Goal: Task Accomplishment & Management: Complete application form

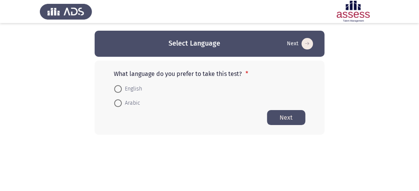
drag, startPoint x: 118, startPoint y: 87, endPoint x: 121, endPoint y: 89, distance: 4.1
click at [118, 87] on span at bounding box center [118, 89] width 8 height 8
click at [118, 87] on input "English" at bounding box center [118, 89] width 8 height 8
radio input "true"
click at [299, 114] on button "Next" at bounding box center [286, 117] width 38 height 15
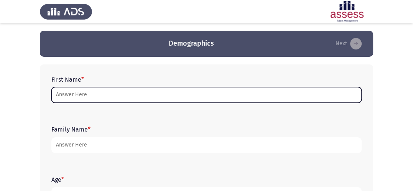
click at [83, 95] on input "First Name *" at bounding box center [206, 95] width 310 height 16
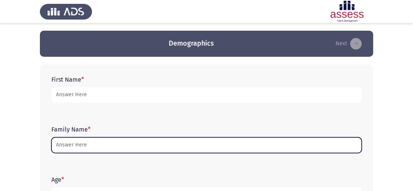
click at [76, 148] on input "Family Name *" at bounding box center [206, 145] width 310 height 16
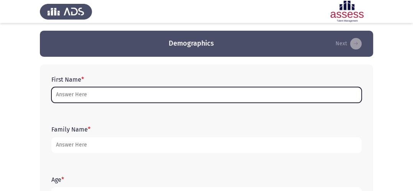
click at [71, 96] on input "First Name *" at bounding box center [206, 95] width 310 height 16
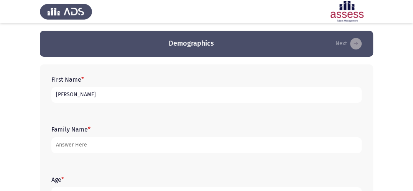
type input "[PERSON_NAME]"
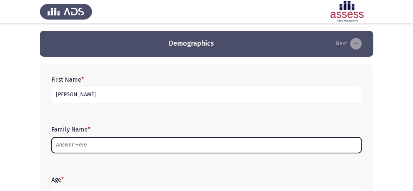
click at [73, 149] on input "Family Name *" at bounding box center [206, 145] width 310 height 16
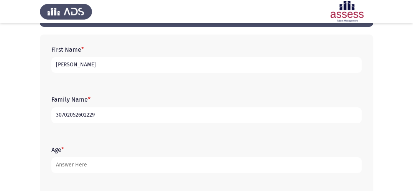
scroll to position [38, 0]
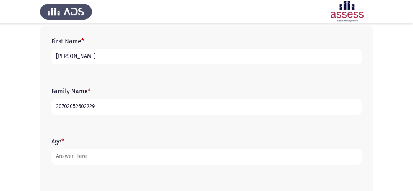
type input "30702052602229"
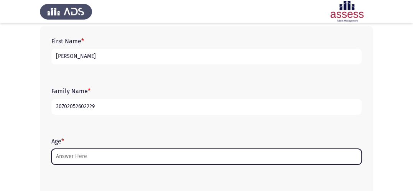
click at [82, 161] on input "Age *" at bounding box center [206, 157] width 310 height 16
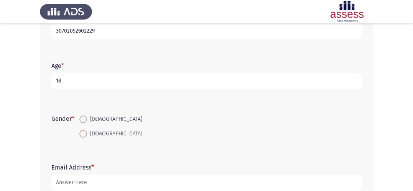
scroll to position [115, 0]
type input "18"
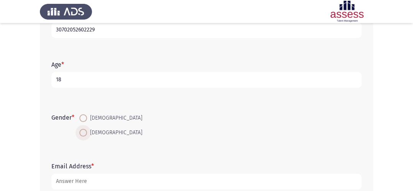
click at [83, 130] on span at bounding box center [83, 133] width 8 height 8
click at [83, 130] on input "[DEMOGRAPHIC_DATA]" at bounding box center [83, 133] width 8 height 8
radio input "true"
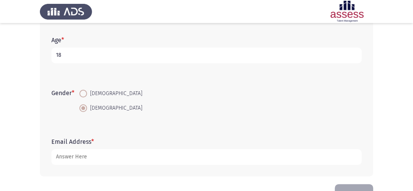
scroll to position [162, 0]
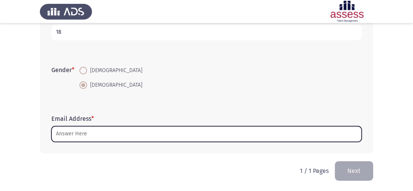
click at [91, 137] on input "Email Address *" at bounding box center [206, 134] width 310 height 16
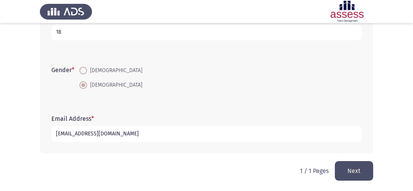
type input "[EMAIL_ADDRESS][DOMAIN_NAME]"
click at [346, 164] on button "Next" at bounding box center [354, 171] width 38 height 20
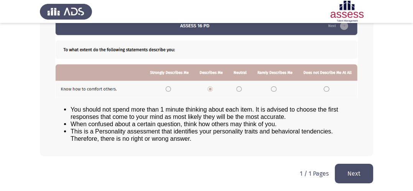
scroll to position [118, 0]
click at [365, 178] on button "Next" at bounding box center [354, 174] width 38 height 20
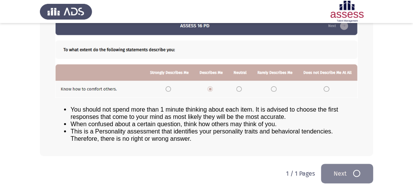
scroll to position [0, 0]
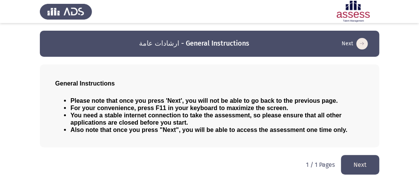
click at [362, 162] on button "Next" at bounding box center [360, 165] width 38 height 20
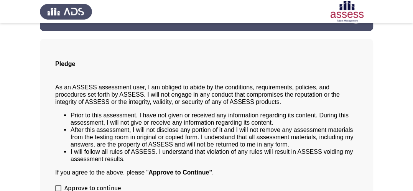
scroll to position [71, 0]
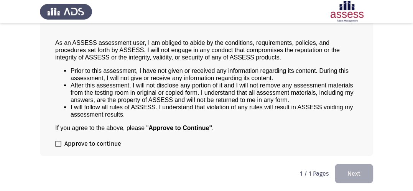
click at [61, 141] on label "Approve to continue" at bounding box center [88, 143] width 66 height 9
click at [58, 147] on input "Approve to continue" at bounding box center [58, 147] width 0 height 0
checkbox input "true"
click at [364, 177] on button "Next" at bounding box center [354, 174] width 38 height 20
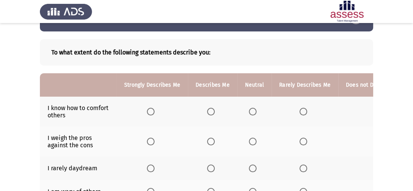
scroll to position [38, 0]
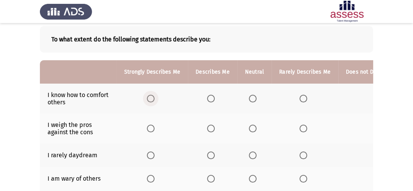
click at [150, 98] on span "Select an option" at bounding box center [151, 99] width 8 height 8
click at [150, 98] on input "Select an option" at bounding box center [151, 99] width 8 height 8
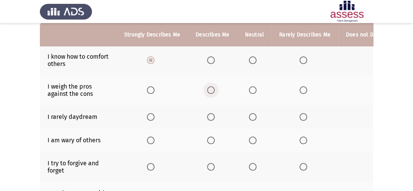
click at [207, 89] on span "Select an option" at bounding box center [211, 90] width 8 height 8
click at [207, 89] on input "Select an option" at bounding box center [211, 90] width 8 height 8
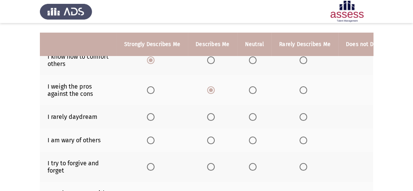
scroll to position [115, 0]
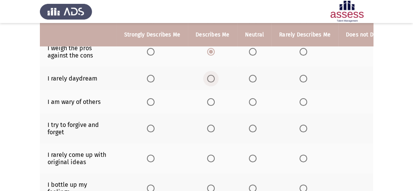
click at [209, 78] on span "Select an option" at bounding box center [211, 79] width 8 height 8
click at [209, 78] on input "Select an option" at bounding box center [211, 79] width 8 height 8
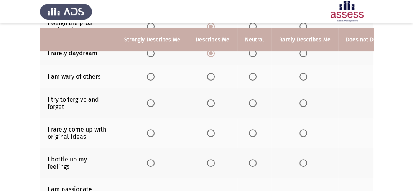
scroll to position [153, 0]
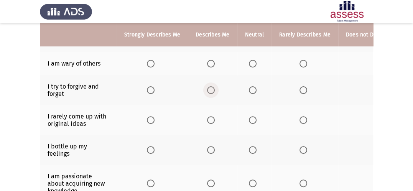
click at [207, 90] on span "Select an option" at bounding box center [211, 90] width 8 height 8
click at [207, 90] on input "Select an option" at bounding box center [211, 90] width 8 height 8
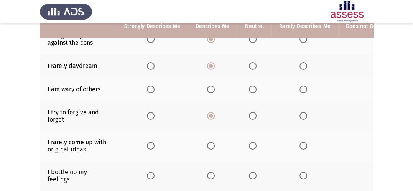
scroll to position [115, 0]
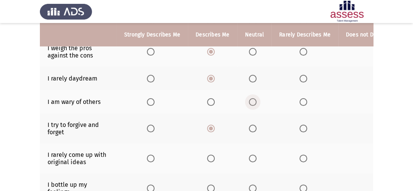
click at [251, 101] on span "Select an option" at bounding box center [253, 102] width 8 height 8
click at [251, 101] on input "Select an option" at bounding box center [253, 102] width 8 height 8
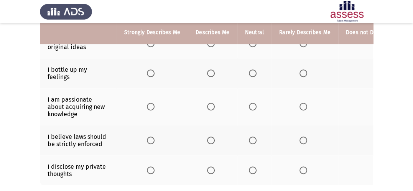
scroll to position [192, 0]
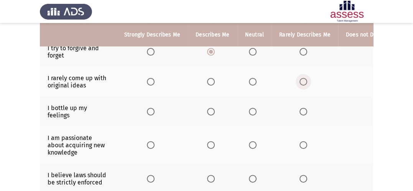
click at [299, 82] on span "Select an option" at bounding box center [303, 82] width 8 height 8
click at [299, 82] on input "Select an option" at bounding box center [303, 82] width 8 height 8
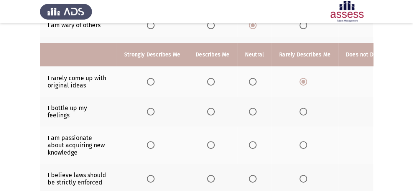
scroll to position [230, 0]
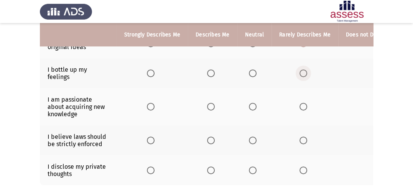
click at [302, 73] on span "Select an option" at bounding box center [303, 73] width 8 height 8
click at [302, 73] on input "Select an option" at bounding box center [303, 73] width 8 height 8
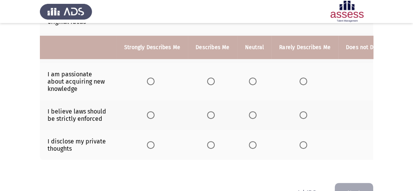
scroll to position [268, 0]
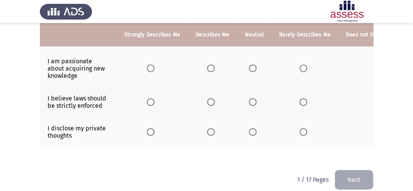
click at [152, 71] on span "Select an option" at bounding box center [151, 68] width 8 height 8
click at [152, 71] on input "Select an option" at bounding box center [151, 68] width 8 height 8
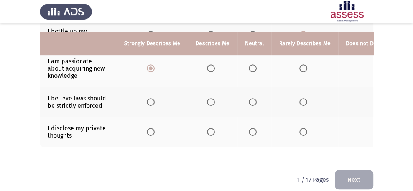
scroll to position [285, 0]
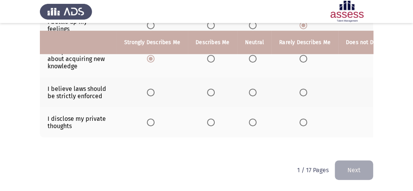
click at [151, 89] on span "Select an option" at bounding box center [151, 93] width 8 height 8
click at [151, 89] on input "Select an option" at bounding box center [151, 93] width 8 height 8
click at [210, 118] on span "Select an option" at bounding box center [211, 122] width 8 height 8
click at [210, 118] on input "Select an option" at bounding box center [211, 122] width 8 height 8
click at [353, 166] on button "Next" at bounding box center [354, 170] width 38 height 20
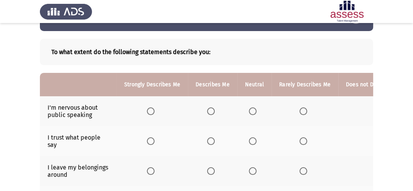
scroll to position [38, 0]
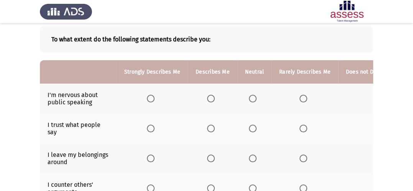
click at [250, 96] on span "Select an option" at bounding box center [253, 99] width 8 height 8
click at [250, 96] on input "Select an option" at bounding box center [253, 99] width 8 height 8
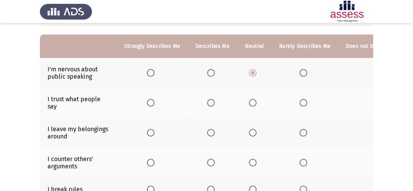
scroll to position [77, 0]
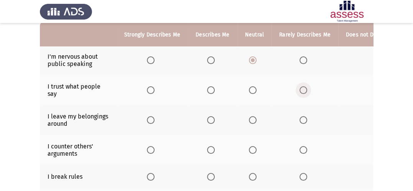
click at [302, 91] on span "Select an option" at bounding box center [303, 90] width 8 height 8
click at [302, 91] on input "Select an option" at bounding box center [303, 90] width 8 height 8
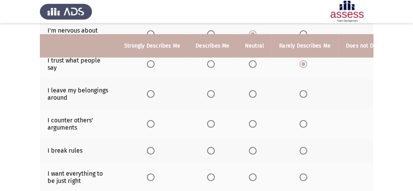
scroll to position [115, 0]
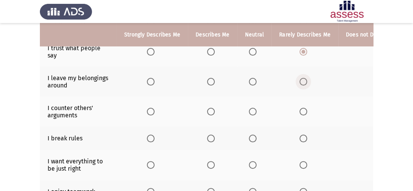
click at [299, 81] on span "Select an option" at bounding box center [303, 82] width 8 height 8
click at [299, 81] on input "Select an option" at bounding box center [303, 82] width 8 height 8
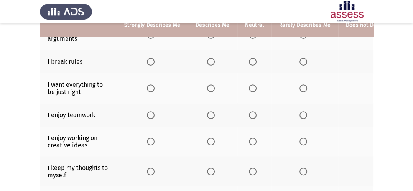
scroll to position [153, 0]
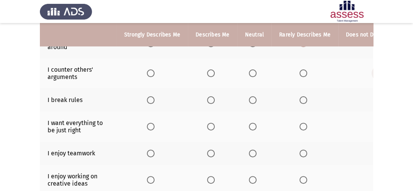
click at [375, 73] on span "Select an option" at bounding box center [379, 73] width 8 height 8
click at [375, 73] on input "Select an option" at bounding box center [379, 73] width 8 height 8
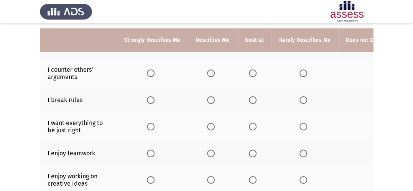
scroll to position [192, 0]
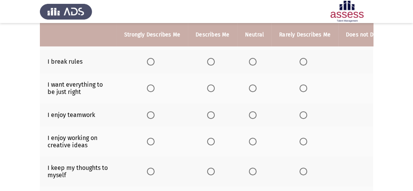
click at [373, 64] on app-assessment-container "ASSESS Employability Next To what extent do the following statements describe y…" at bounding box center [206, 39] width 413 height 400
click at [373, 61] on app-assessment-container "ASSESS Employability Next To what extent do the following statements describe y…" at bounding box center [206, 39] width 413 height 400
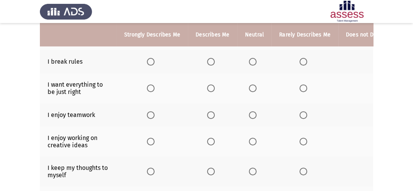
click at [371, 61] on th at bounding box center [380, 61] width 85 height 23
click at [375, 61] on span "Select an option" at bounding box center [379, 62] width 8 height 8
click at [375, 61] on input "Select an option" at bounding box center [379, 62] width 8 height 8
click at [147, 88] on span "Select an option" at bounding box center [151, 88] width 8 height 8
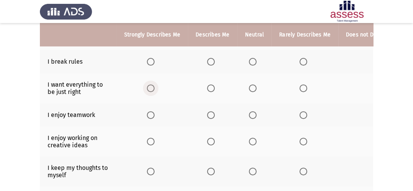
click at [147, 88] on input "Select an option" at bounding box center [151, 88] width 8 height 8
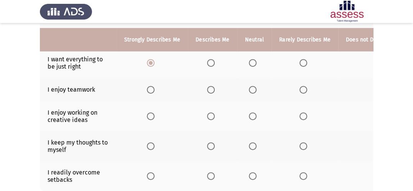
scroll to position [230, 0]
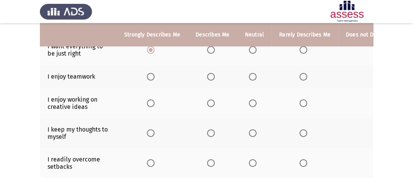
click at [149, 76] on span "Select an option" at bounding box center [151, 77] width 8 height 8
click at [149, 76] on input "Select an option" at bounding box center [151, 77] width 8 height 8
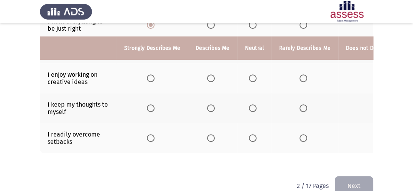
scroll to position [268, 0]
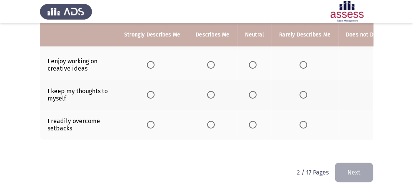
click at [151, 66] on span "Select an option" at bounding box center [151, 65] width 8 height 8
click at [151, 66] on input "Select an option" at bounding box center [151, 65] width 8 height 8
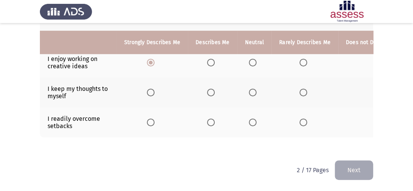
scroll to position [278, 0]
click at [249, 89] on span "Select an option" at bounding box center [253, 93] width 8 height 8
click at [249, 89] on input "Select an option" at bounding box center [253, 93] width 8 height 8
click at [210, 118] on span "Select an option" at bounding box center [211, 122] width 8 height 8
click at [210, 118] on input "Select an option" at bounding box center [211, 122] width 8 height 8
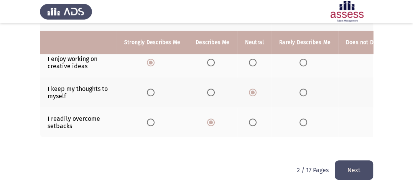
click at [348, 166] on button "Next" at bounding box center [354, 170] width 38 height 20
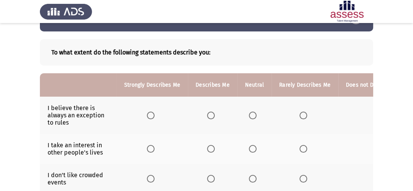
scroll to position [38, 0]
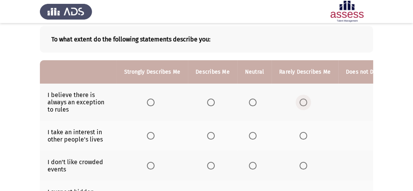
click at [300, 102] on span "Select an option" at bounding box center [303, 102] width 8 height 8
click at [300, 102] on input "Select an option" at bounding box center [303, 102] width 8 height 8
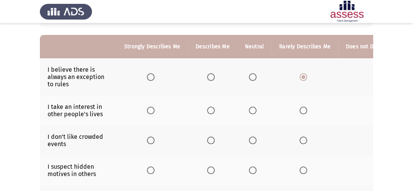
scroll to position [77, 0]
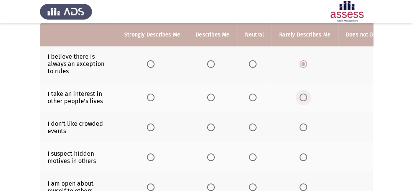
click at [299, 95] on span "Select an option" at bounding box center [303, 97] width 8 height 8
click at [299, 95] on input "Select an option" at bounding box center [303, 97] width 8 height 8
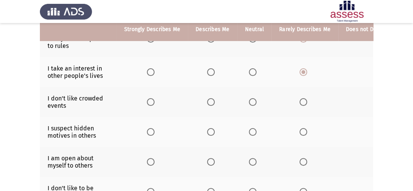
scroll to position [115, 0]
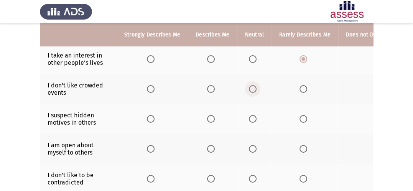
click at [250, 89] on span "Select an option" at bounding box center [253, 89] width 8 height 8
click at [250, 89] on input "Select an option" at bounding box center [253, 89] width 8 height 8
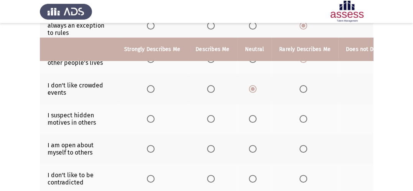
scroll to position [153, 0]
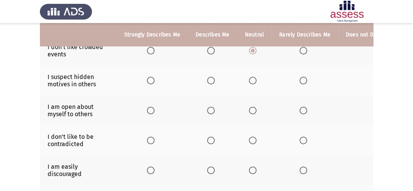
click at [252, 80] on span "Select an option" at bounding box center [253, 81] width 8 height 8
click at [252, 80] on input "Select an option" at bounding box center [253, 81] width 8 height 8
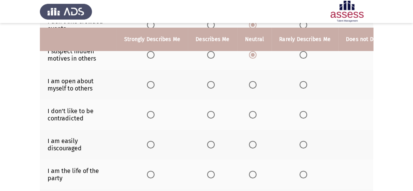
scroll to position [192, 0]
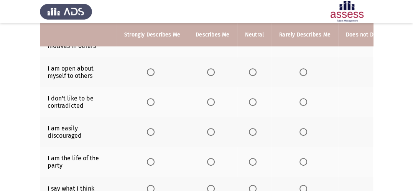
click at [302, 73] on span "Select an option" at bounding box center [303, 72] width 8 height 8
click at [302, 73] on input "Select an option" at bounding box center [303, 72] width 8 height 8
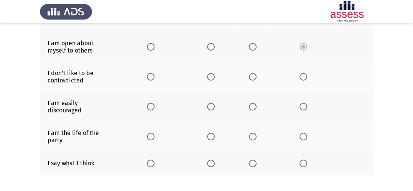
scroll to position [230, 0]
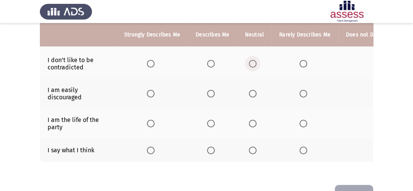
click at [249, 63] on span "Select an option" at bounding box center [253, 64] width 8 height 8
click at [249, 63] on input "Select an option" at bounding box center [253, 64] width 8 height 8
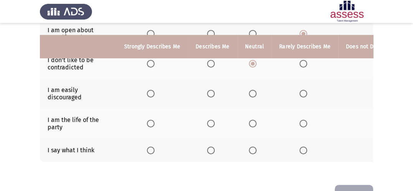
scroll to position [262, 0]
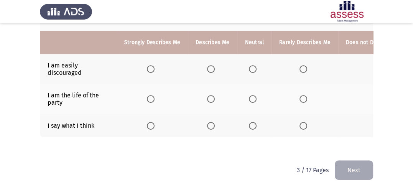
click at [370, 63] on th at bounding box center [380, 69] width 85 height 30
click at [375, 65] on span "Select an option" at bounding box center [379, 69] width 8 height 8
click at [375, 65] on input "Select an option" at bounding box center [379, 69] width 8 height 8
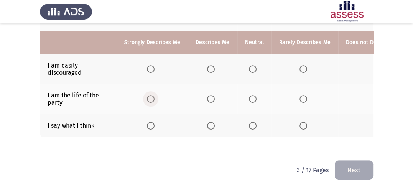
click at [150, 95] on span "Select an option" at bounding box center [151, 99] width 8 height 8
click at [150, 95] on input "Select an option" at bounding box center [151, 99] width 8 height 8
click at [249, 122] on span "Select an option" at bounding box center [253, 126] width 8 height 8
click at [249, 122] on input "Select an option" at bounding box center [253, 126] width 8 height 8
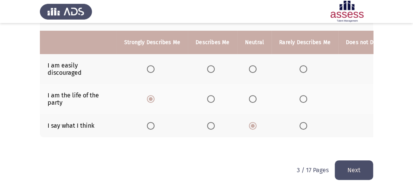
click at [354, 171] on button "Next" at bounding box center [354, 170] width 38 height 20
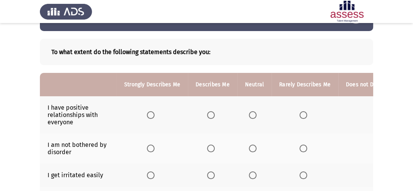
scroll to position [38, 0]
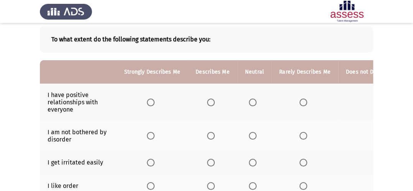
click at [209, 102] on span "Select an option" at bounding box center [211, 102] width 8 height 8
click at [209, 102] on input "Select an option" at bounding box center [211, 102] width 8 height 8
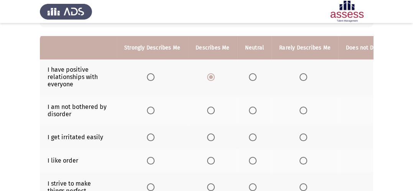
scroll to position [77, 0]
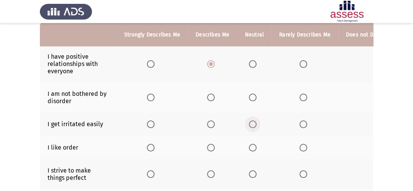
click at [249, 125] on span "Select an option" at bounding box center [253, 124] width 8 height 8
click at [249, 125] on input "Select an option" at bounding box center [253, 124] width 8 height 8
click at [250, 99] on span "Select an option" at bounding box center [253, 97] width 8 height 8
click at [250, 99] on input "Select an option" at bounding box center [253, 97] width 8 height 8
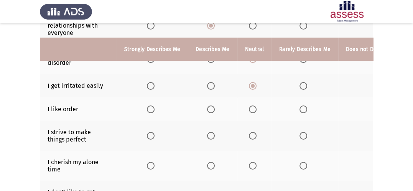
scroll to position [153, 0]
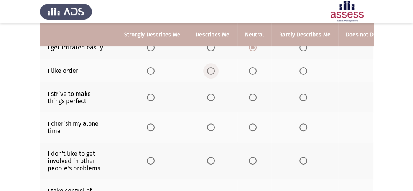
click at [208, 67] on span "Select an option" at bounding box center [211, 71] width 8 height 8
click at [208, 67] on input "Select an option" at bounding box center [211, 71] width 8 height 8
click at [149, 98] on span "Select an option" at bounding box center [151, 97] width 8 height 8
click at [149, 98] on input "Select an option" at bounding box center [151, 97] width 8 height 8
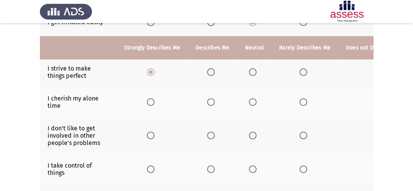
scroll to position [192, 0]
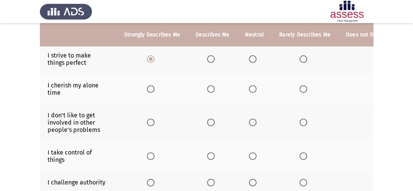
click at [250, 91] on span "Select an option" at bounding box center [253, 89] width 8 height 8
click at [250, 91] on input "Select an option" at bounding box center [253, 89] width 8 height 8
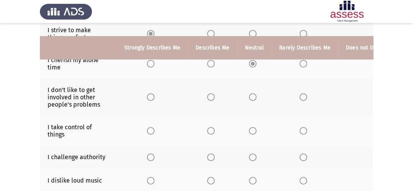
scroll to position [230, 0]
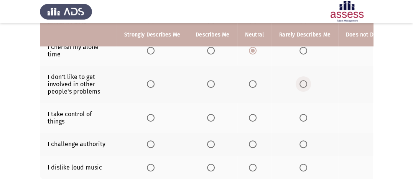
click at [299, 84] on span "Select an option" at bounding box center [303, 84] width 8 height 8
click at [299, 84] on input "Select an option" at bounding box center [303, 84] width 8 height 8
click at [149, 85] on span "Select an option" at bounding box center [151, 84] width 8 height 8
click at [149, 85] on input "Select an option" at bounding box center [151, 84] width 8 height 8
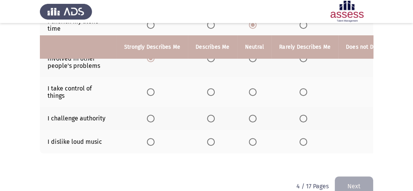
scroll to position [268, 0]
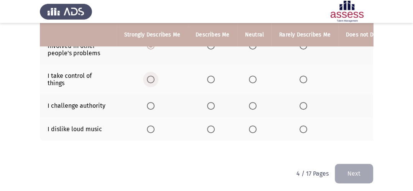
click at [149, 80] on span "Select an option" at bounding box center [151, 79] width 8 height 8
click at [149, 80] on input "Select an option" at bounding box center [151, 79] width 8 height 8
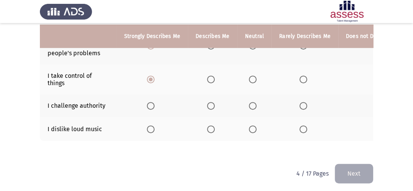
scroll to position [279, 0]
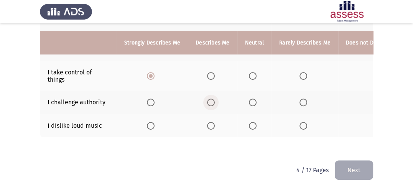
click at [207, 98] on span "Select an option" at bounding box center [211, 102] width 8 height 8
click at [207, 98] on input "Select an option" at bounding box center [211, 102] width 8 height 8
click at [249, 122] on span "Select an option" at bounding box center [253, 126] width 8 height 8
click at [249, 122] on input "Select an option" at bounding box center [253, 126] width 8 height 8
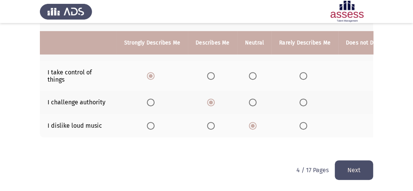
click at [360, 166] on button "Next" at bounding box center [354, 170] width 38 height 20
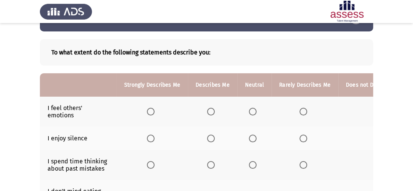
scroll to position [38, 0]
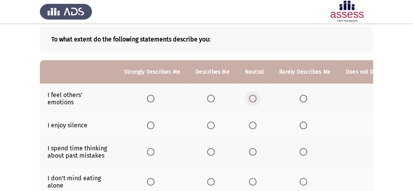
click at [251, 100] on span "Select an option" at bounding box center [253, 99] width 8 height 8
click at [251, 100] on input "Select an option" at bounding box center [253, 99] width 8 height 8
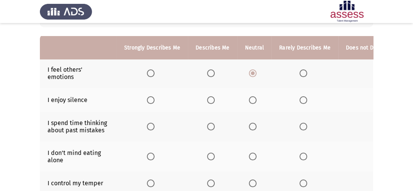
scroll to position [77, 0]
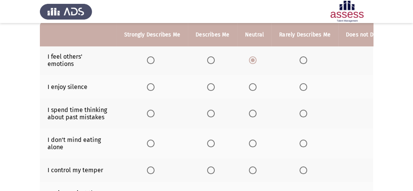
click at [299, 87] on span "Select an option" at bounding box center [303, 87] width 8 height 8
click at [299, 87] on input "Select an option" at bounding box center [303, 87] width 8 height 8
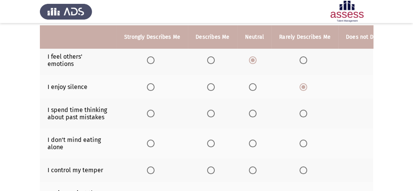
scroll to position [115, 0]
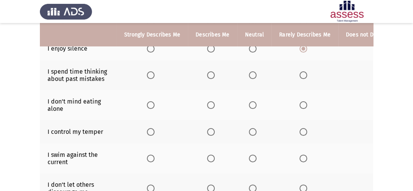
click at [300, 78] on span "Select an option" at bounding box center [303, 75] width 8 height 8
click at [300, 78] on input "Select an option" at bounding box center [303, 75] width 8 height 8
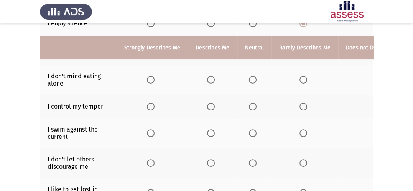
scroll to position [153, 0]
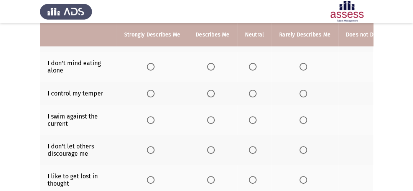
click at [209, 69] on span "Select an option" at bounding box center [211, 67] width 8 height 8
click at [209, 69] on input "Select an option" at bounding box center [211, 67] width 8 height 8
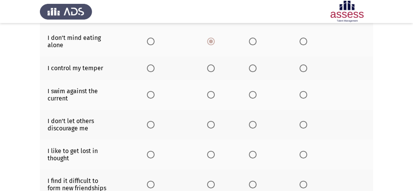
scroll to position [192, 0]
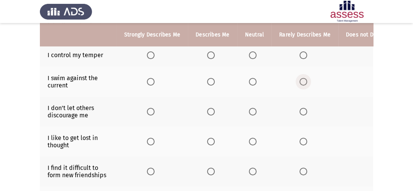
click at [299, 82] on span "Select an option" at bounding box center [303, 82] width 8 height 8
click at [299, 82] on input "Select an option" at bounding box center [303, 82] width 8 height 8
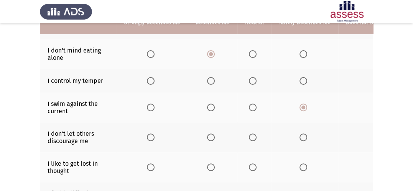
scroll to position [153, 0]
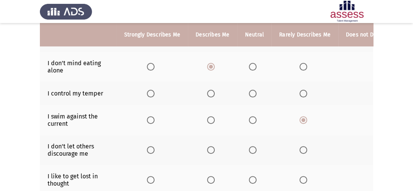
click at [249, 91] on span "Select an option" at bounding box center [253, 94] width 8 height 8
click at [249, 91] on input "Select an option" at bounding box center [253, 94] width 8 height 8
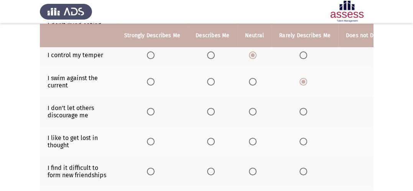
scroll to position [230, 0]
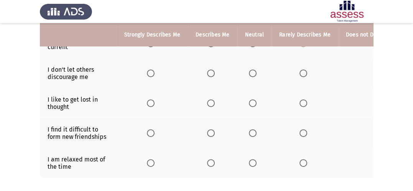
click at [150, 73] on span "Select an option" at bounding box center [151, 73] width 8 height 8
click at [150, 73] on input "Select an option" at bounding box center [151, 73] width 8 height 8
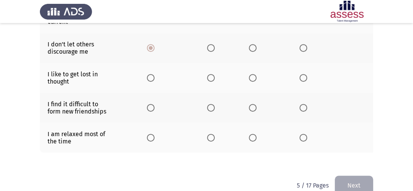
scroll to position [268, 0]
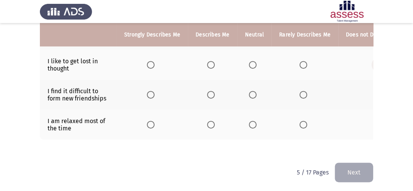
click at [375, 66] on span "Select an option" at bounding box center [379, 65] width 8 height 8
click at [375, 66] on input "Select an option" at bounding box center [379, 65] width 8 height 8
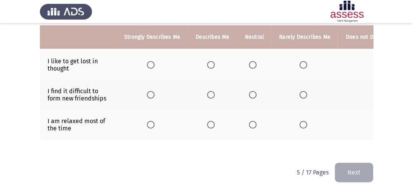
scroll to position [278, 0]
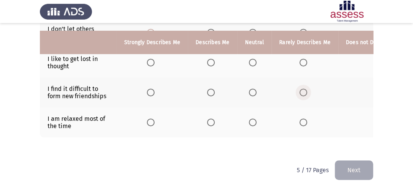
click at [299, 89] on span "Select an option" at bounding box center [303, 93] width 8 height 8
click at [299, 89] on input "Select an option" at bounding box center [303, 93] width 8 height 8
click at [209, 118] on span "Select an option" at bounding box center [211, 122] width 8 height 8
click at [209, 118] on input "Select an option" at bounding box center [211, 122] width 8 height 8
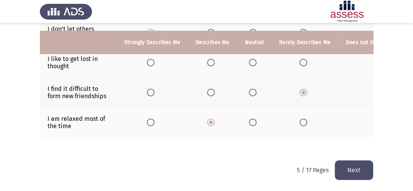
click at [355, 175] on button "Next" at bounding box center [354, 170] width 38 height 20
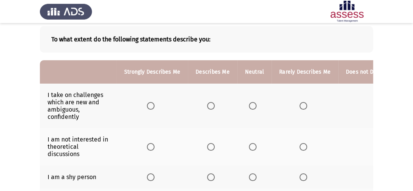
scroll to position [77, 0]
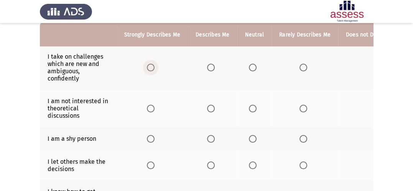
click at [149, 68] on span "Select an option" at bounding box center [151, 68] width 8 height 8
click at [149, 68] on input "Select an option" at bounding box center [151, 68] width 8 height 8
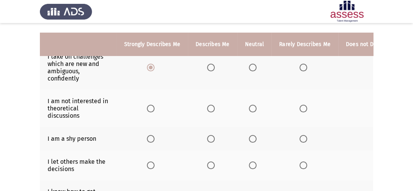
scroll to position [115, 0]
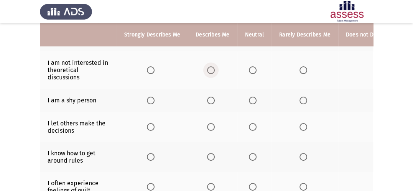
click at [209, 70] on span "Select an option" at bounding box center [211, 70] width 8 height 8
click at [209, 70] on input "Select an option" at bounding box center [211, 70] width 8 height 8
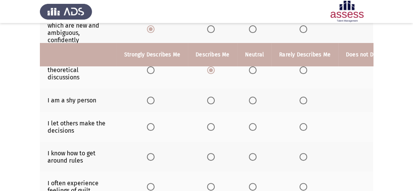
scroll to position [153, 0]
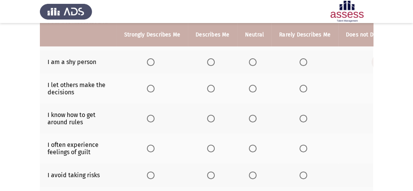
click at [375, 61] on span "Select an option" at bounding box center [379, 62] width 8 height 8
click at [375, 61] on input "Select an option" at bounding box center [379, 62] width 8 height 8
click at [374, 64] on app-assessment-container "ASSESS Employability Next To what extent do the following statements describe y…" at bounding box center [206, 91] width 413 height 429
click at [375, 62] on span "Select an option" at bounding box center [379, 62] width 8 height 8
click at [375, 62] on input "Select an option" at bounding box center [379, 62] width 8 height 8
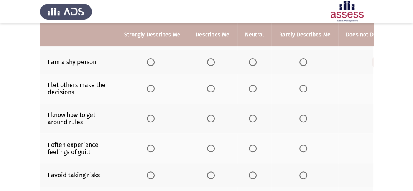
click at [375, 62] on span "Select an option" at bounding box center [379, 62] width 8 height 8
click at [375, 62] on input "Select an option" at bounding box center [379, 62] width 8 height 8
click at [212, 89] on span "Select an option" at bounding box center [211, 89] width 8 height 8
click at [212, 89] on input "Select an option" at bounding box center [211, 89] width 8 height 8
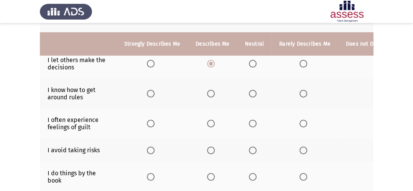
scroll to position [192, 0]
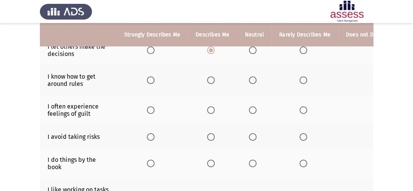
click at [152, 82] on span "Select an option" at bounding box center [151, 80] width 8 height 8
click at [152, 82] on input "Select an option" at bounding box center [151, 80] width 8 height 8
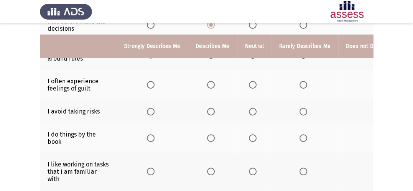
scroll to position [230, 0]
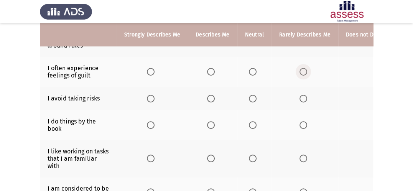
click at [304, 73] on span "Select an option" at bounding box center [303, 72] width 8 height 8
click at [304, 73] on input "Select an option" at bounding box center [303, 72] width 8 height 8
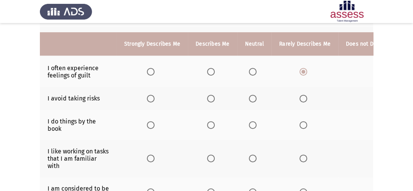
scroll to position [268, 0]
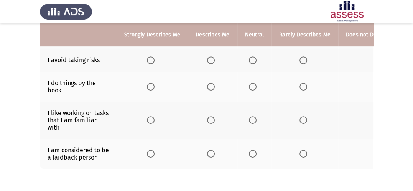
click at [299, 64] on span "Select an option" at bounding box center [303, 60] width 8 height 8
click at [299, 64] on input "Select an option" at bounding box center [303, 60] width 8 height 8
click at [250, 88] on span "Select an option" at bounding box center [253, 87] width 8 height 8
click at [250, 88] on input "Select an option" at bounding box center [253, 87] width 8 height 8
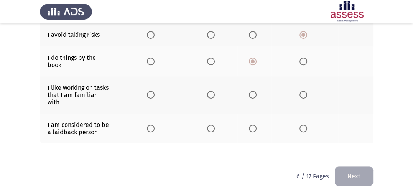
scroll to position [307, 0]
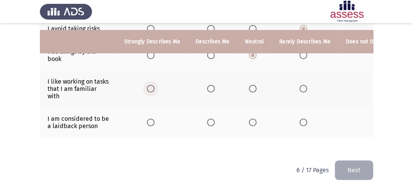
click at [150, 85] on span "Select an option" at bounding box center [151, 89] width 8 height 8
click at [150, 85] on input "Select an option" at bounding box center [151, 89] width 8 height 8
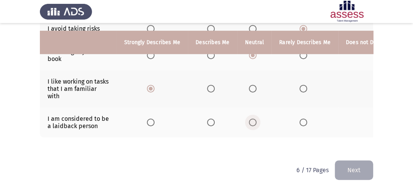
click at [249, 118] on span "Select an option" at bounding box center [253, 122] width 8 height 8
click at [249, 118] on input "Select an option" at bounding box center [253, 122] width 8 height 8
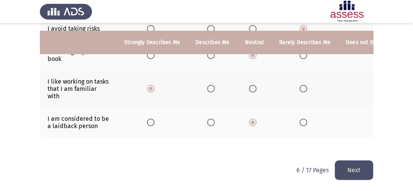
click at [350, 172] on button "Next" at bounding box center [354, 170] width 38 height 20
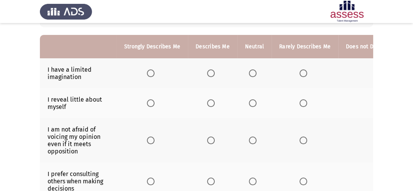
scroll to position [77, 0]
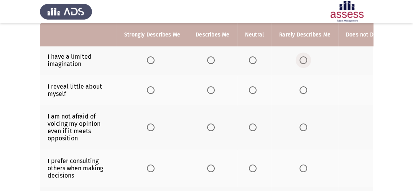
click at [303, 59] on span "Select an option" at bounding box center [303, 60] width 8 height 8
click at [303, 59] on input "Select an option" at bounding box center [303, 60] width 8 height 8
click at [208, 90] on span "Select an option" at bounding box center [211, 90] width 8 height 8
click at [208, 90] on input "Select an option" at bounding box center [211, 90] width 8 height 8
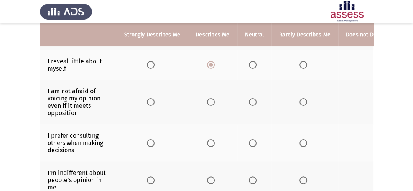
scroll to position [115, 0]
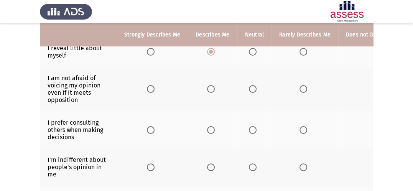
click at [211, 89] on span "Select an option" at bounding box center [211, 89] width 8 height 8
click at [211, 89] on input "Select an option" at bounding box center [211, 89] width 8 height 8
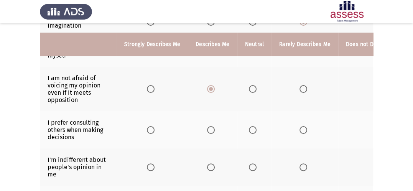
scroll to position [153, 0]
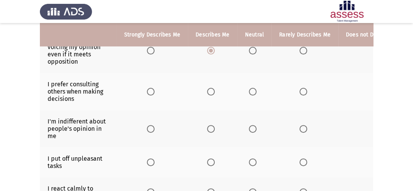
click at [251, 90] on span "Select an option" at bounding box center [253, 92] width 8 height 8
click at [251, 90] on input "Select an option" at bounding box center [253, 92] width 8 height 8
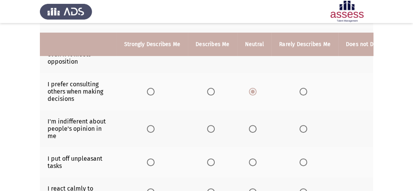
scroll to position [192, 0]
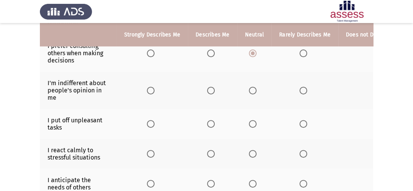
click at [251, 91] on span "Select an option" at bounding box center [253, 91] width 8 height 8
click at [251, 91] on input "Select an option" at bounding box center [253, 91] width 8 height 8
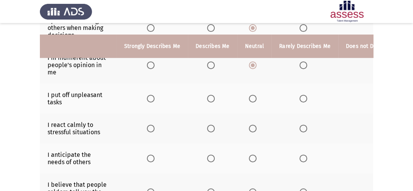
scroll to position [230, 0]
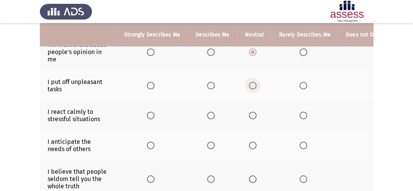
click at [253, 87] on span "Select an option" at bounding box center [253, 86] width 8 height 8
click at [253, 87] on input "Select an option" at bounding box center [253, 86] width 8 height 8
click at [152, 115] on span "Select an option" at bounding box center [151, 116] width 8 height 8
click at [152, 115] on input "Select an option" at bounding box center [151, 116] width 8 height 8
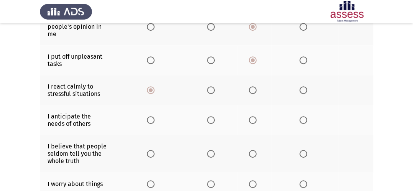
scroll to position [268, 0]
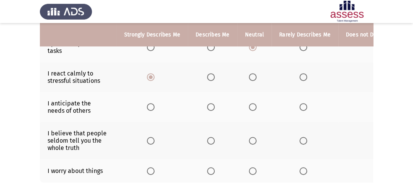
click at [252, 108] on span "Select an option" at bounding box center [253, 107] width 8 height 8
click at [252, 108] on input "Select an option" at bounding box center [253, 107] width 8 height 8
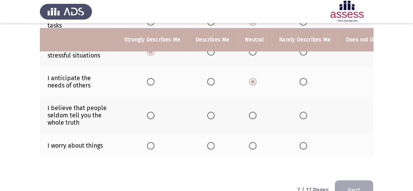
scroll to position [307, 0]
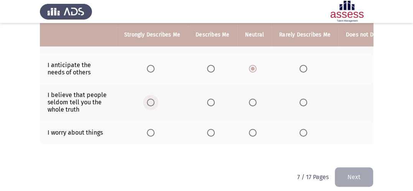
click at [148, 102] on span "Select an option" at bounding box center [151, 102] width 8 height 8
click at [148, 102] on input "Select an option" at bounding box center [151, 102] width 8 height 8
click at [210, 134] on span "Select an option" at bounding box center [211, 133] width 8 height 8
click at [210, 134] on input "Select an option" at bounding box center [211, 133] width 8 height 8
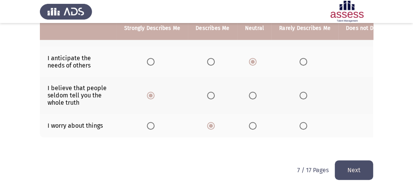
scroll to position [321, 0]
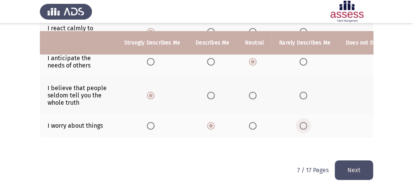
click at [299, 122] on span "Select an option" at bounding box center [303, 126] width 8 height 8
click at [299, 122] on input "Select an option" at bounding box center [303, 126] width 8 height 8
click at [355, 162] on button "Next" at bounding box center [354, 170] width 38 height 20
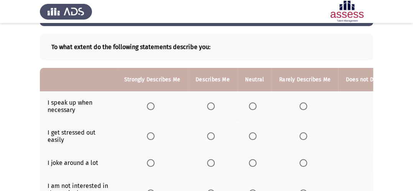
scroll to position [17, 0]
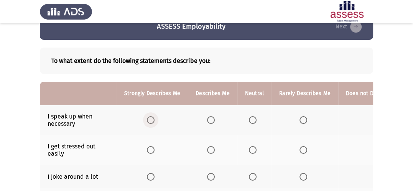
click at [152, 121] on span "Select an option" at bounding box center [151, 120] width 8 height 8
click at [152, 121] on input "Select an option" at bounding box center [151, 120] width 8 height 8
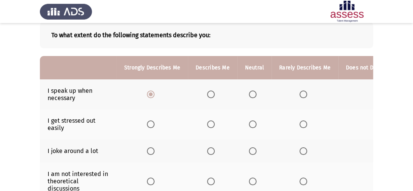
scroll to position [55, 0]
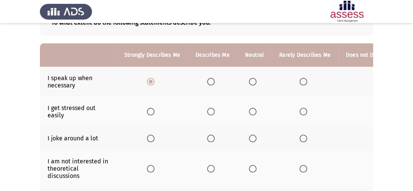
click at [300, 110] on span "Select an option" at bounding box center [303, 112] width 8 height 8
click at [300, 110] on input "Select an option" at bounding box center [303, 112] width 8 height 8
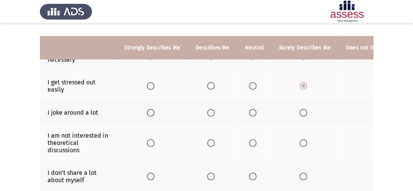
scroll to position [93, 0]
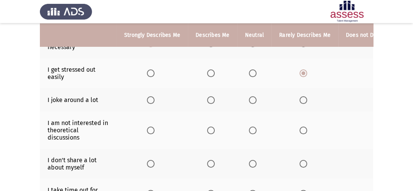
click at [300, 100] on span "Select an option" at bounding box center [303, 100] width 8 height 8
click at [300, 100] on input "Select an option" at bounding box center [303, 100] width 8 height 8
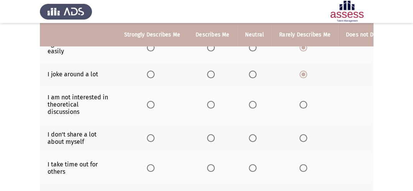
scroll to position [132, 0]
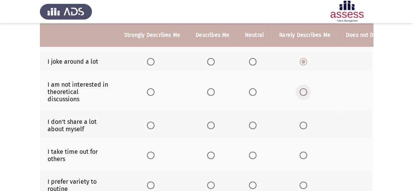
click at [300, 95] on span "Select an option" at bounding box center [303, 92] width 8 height 8
click at [300, 95] on input "Select an option" at bounding box center [303, 92] width 8 height 8
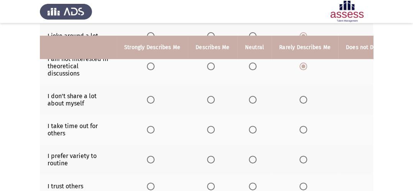
scroll to position [170, 0]
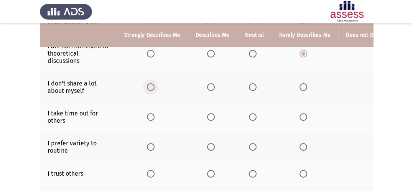
click at [152, 90] on span "Select an option" at bounding box center [151, 87] width 8 height 8
click at [152, 90] on input "Select an option" at bounding box center [151, 87] width 8 height 8
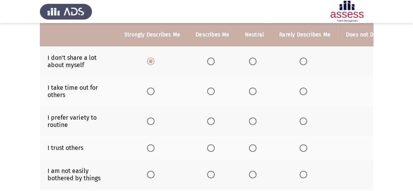
scroll to position [208, 0]
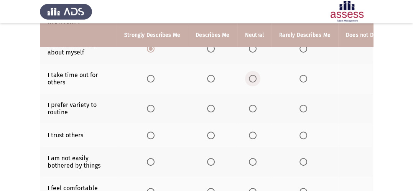
click at [249, 79] on span "Select an option" at bounding box center [253, 79] width 8 height 8
click at [249, 79] on input "Select an option" at bounding box center [253, 79] width 8 height 8
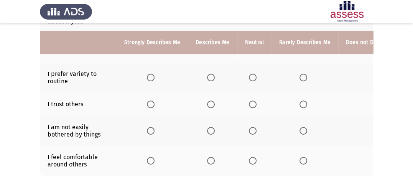
scroll to position [247, 0]
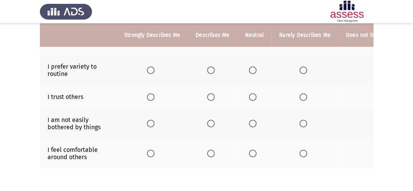
click at [149, 71] on span "Select an option" at bounding box center [151, 70] width 8 height 8
click at [149, 71] on input "Select an option" at bounding box center [151, 70] width 8 height 8
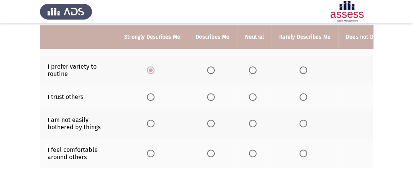
scroll to position [285, 0]
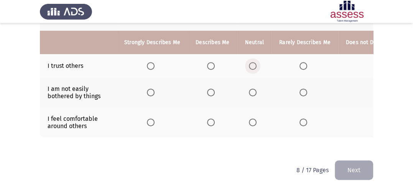
click at [249, 62] on span "Select an option" at bounding box center [253, 66] width 8 height 8
click at [249, 62] on input "Select an option" at bounding box center [253, 66] width 8 height 8
click at [152, 89] on span "Select an option" at bounding box center [151, 93] width 8 height 8
click at [152, 89] on input "Select an option" at bounding box center [151, 93] width 8 height 8
click at [251, 118] on span "Select an option" at bounding box center [253, 122] width 8 height 8
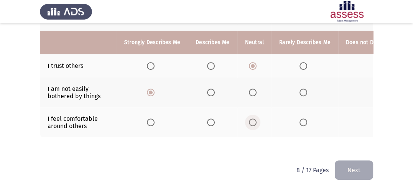
click at [251, 118] on input "Select an option" at bounding box center [253, 122] width 8 height 8
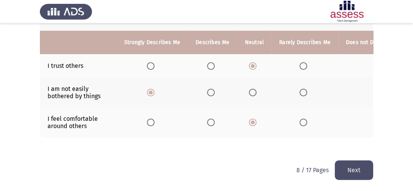
click at [356, 171] on button "Next" at bounding box center [354, 170] width 38 height 20
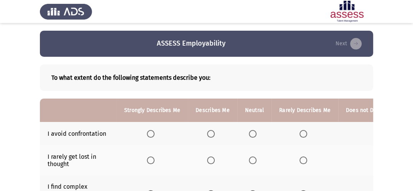
scroll to position [38, 0]
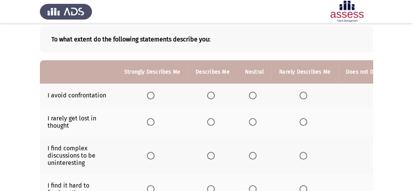
click at [212, 94] on span "Select an option" at bounding box center [211, 96] width 8 height 8
click at [212, 94] on input "Select an option" at bounding box center [211, 96] width 8 height 8
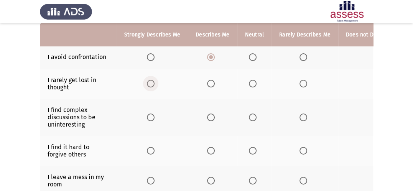
click at [151, 85] on span "Select an option" at bounding box center [151, 84] width 8 height 8
click at [151, 85] on input "Select an option" at bounding box center [151, 84] width 8 height 8
click at [249, 117] on span "Select an option" at bounding box center [253, 117] width 8 height 8
click at [249, 117] on input "Select an option" at bounding box center [253, 117] width 8 height 8
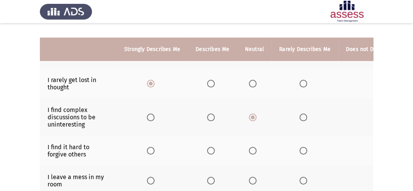
scroll to position [115, 0]
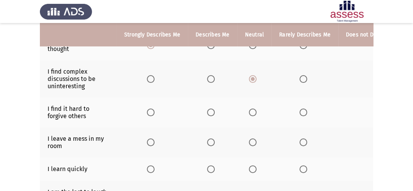
click at [373, 113] on app-assessment-container "ASSESS Employability Next To what extent do the following statements describe y…" at bounding box center [206, 119] width 413 height 407
click at [372, 111] on app-assessment-container "ASSESS Employability Next To what extent do the following statements describe y…" at bounding box center [206, 119] width 413 height 407
click at [375, 112] on span "Select an option" at bounding box center [379, 112] width 8 height 8
click at [375, 112] on input "Select an option" at bounding box center [379, 112] width 8 height 8
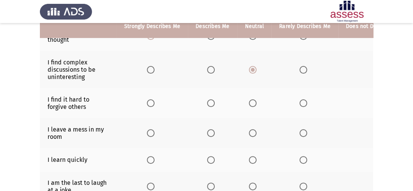
scroll to position [153, 0]
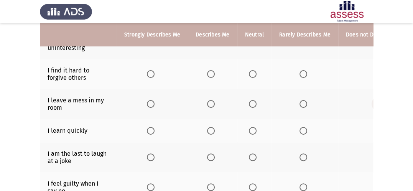
click at [375, 104] on span "Select an option" at bounding box center [379, 104] width 8 height 8
click at [375, 104] on input "Select an option" at bounding box center [379, 104] width 8 height 8
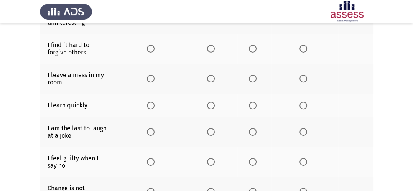
scroll to position [192, 0]
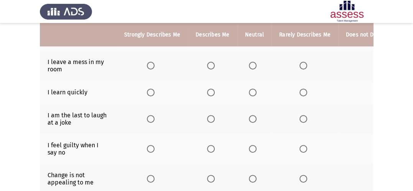
click at [212, 92] on span "Select an option" at bounding box center [211, 93] width 8 height 8
click at [212, 92] on input "Select an option" at bounding box center [211, 93] width 8 height 8
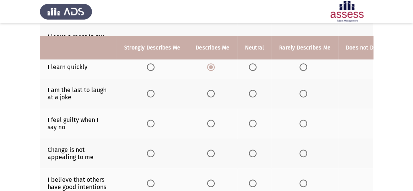
scroll to position [230, 0]
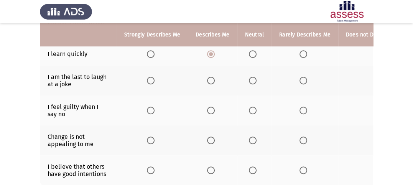
click at [249, 82] on span "Select an option" at bounding box center [253, 81] width 8 height 8
click at [249, 82] on input "Select an option" at bounding box center [253, 81] width 8 height 8
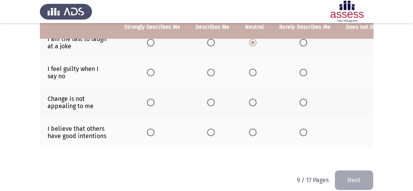
scroll to position [268, 0]
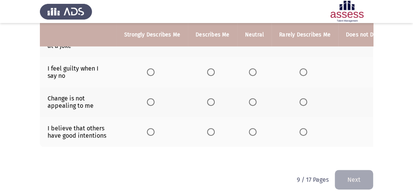
click at [299, 74] on span "Select an option" at bounding box center [303, 72] width 8 height 8
click at [299, 74] on input "Select an option" at bounding box center [303, 72] width 8 height 8
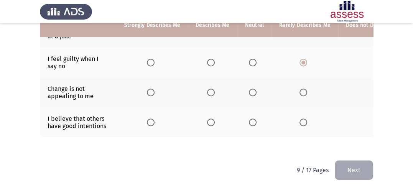
scroll to position [285, 0]
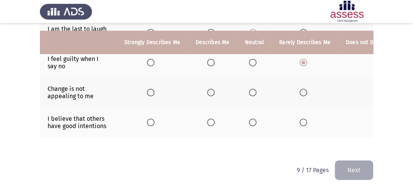
click at [212, 89] on span "Select an option" at bounding box center [211, 93] width 8 height 8
click at [212, 89] on input "Select an option" at bounding box center [211, 93] width 8 height 8
click at [213, 118] on span "Select an option" at bounding box center [211, 122] width 8 height 8
click at [213, 118] on input "Select an option" at bounding box center [211, 122] width 8 height 8
click at [353, 168] on button "Next" at bounding box center [354, 170] width 38 height 20
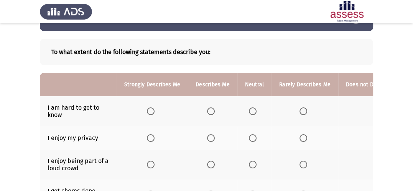
scroll to position [38, 0]
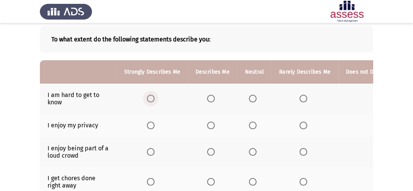
click at [149, 97] on span "Select an option" at bounding box center [151, 99] width 8 height 8
click at [149, 97] on input "Select an option" at bounding box center [151, 99] width 8 height 8
click at [211, 127] on span "Select an option" at bounding box center [211, 125] width 8 height 8
click at [211, 127] on input "Select an option" at bounding box center [211, 125] width 8 height 8
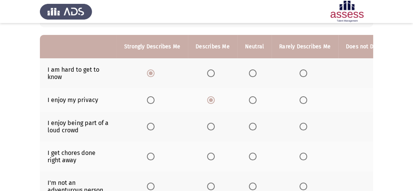
scroll to position [77, 0]
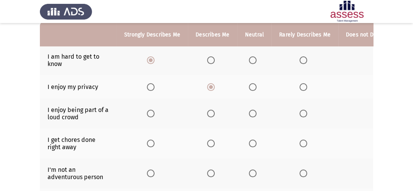
click at [211, 115] on span "Select an option" at bounding box center [211, 114] width 8 height 8
click at [211, 115] on input "Select an option" at bounding box center [211, 114] width 8 height 8
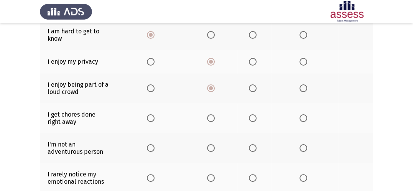
scroll to position [115, 0]
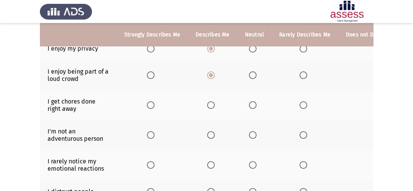
click at [208, 107] on span "Select an option" at bounding box center [211, 105] width 8 height 8
click at [208, 107] on input "Select an option" at bounding box center [211, 105] width 8 height 8
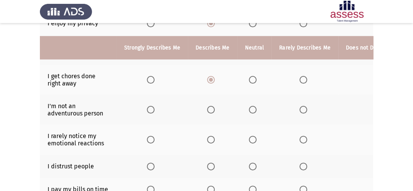
scroll to position [153, 0]
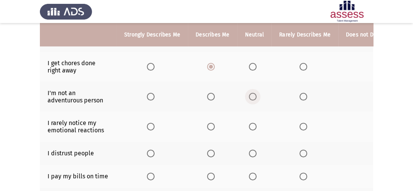
click at [251, 98] on span "Select an option" at bounding box center [253, 97] width 8 height 8
click at [251, 98] on input "Select an option" at bounding box center [253, 97] width 8 height 8
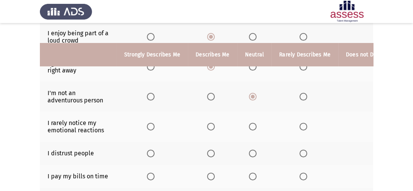
scroll to position [192, 0]
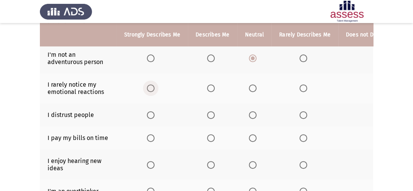
click at [148, 89] on span "Select an option" at bounding box center [151, 88] width 8 height 8
click at [148, 89] on input "Select an option" at bounding box center [151, 88] width 8 height 8
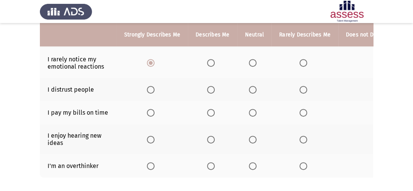
scroll to position [230, 0]
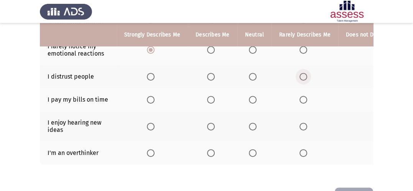
click at [299, 75] on span "Select an option" at bounding box center [303, 77] width 8 height 8
click at [299, 75] on input "Select an option" at bounding box center [303, 77] width 8 height 8
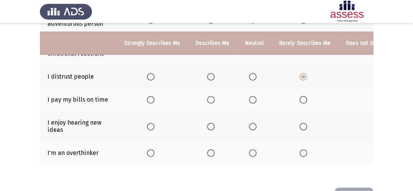
scroll to position [265, 0]
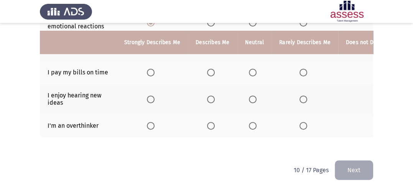
click at [211, 69] on mat-radio-button "Select an option" at bounding box center [212, 73] width 11 height 8
click at [210, 69] on span "Select an option" at bounding box center [211, 73] width 8 height 8
click at [210, 69] on input "Select an option" at bounding box center [211, 73] width 8 height 8
click at [148, 95] on span "Select an option" at bounding box center [151, 99] width 8 height 8
click at [148, 95] on input "Select an option" at bounding box center [151, 99] width 8 height 8
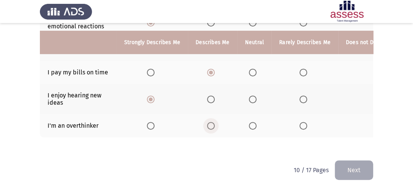
click at [207, 122] on span "Select an option" at bounding box center [211, 126] width 8 height 8
click at [207, 122] on input "Select an option" at bounding box center [211, 126] width 8 height 8
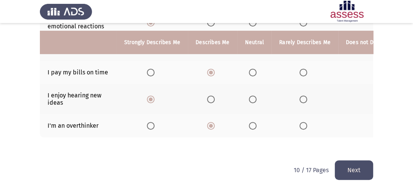
click at [348, 164] on button "Next" at bounding box center [354, 170] width 38 height 20
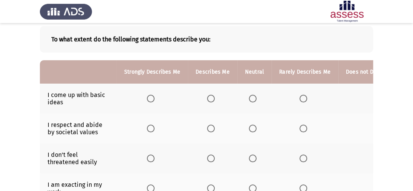
scroll to position [77, 0]
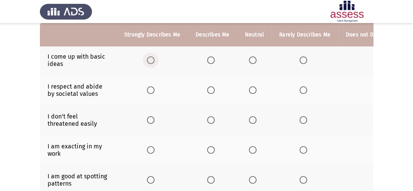
click at [152, 60] on span "Select an option" at bounding box center [151, 60] width 8 height 8
click at [152, 60] on input "Select an option" at bounding box center [151, 60] width 8 height 8
click at [150, 89] on span "Select an option" at bounding box center [151, 90] width 8 height 8
click at [150, 89] on input "Select an option" at bounding box center [151, 90] width 8 height 8
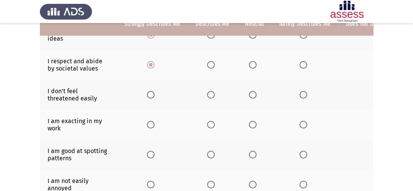
scroll to position [115, 0]
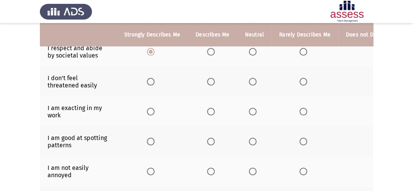
click at [208, 82] on span "Select an option" at bounding box center [211, 82] width 8 height 8
click at [208, 82] on input "Select an option" at bounding box center [211, 82] width 8 height 8
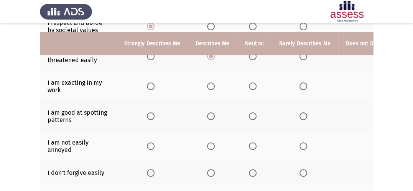
scroll to position [153, 0]
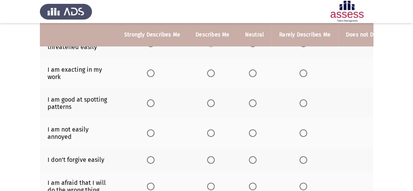
click at [209, 74] on span "Select an option" at bounding box center [211, 73] width 8 height 8
click at [209, 74] on input "Select an option" at bounding box center [211, 73] width 8 height 8
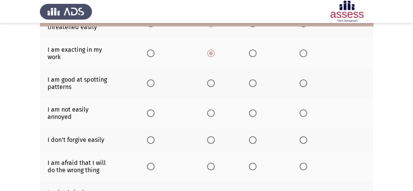
scroll to position [192, 0]
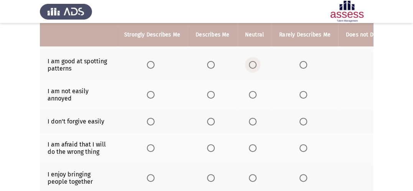
click at [254, 67] on span "Select an option" at bounding box center [253, 65] width 8 height 8
click at [254, 67] on input "Select an option" at bounding box center [253, 65] width 8 height 8
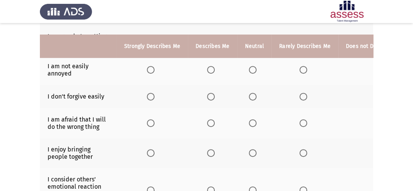
scroll to position [230, 0]
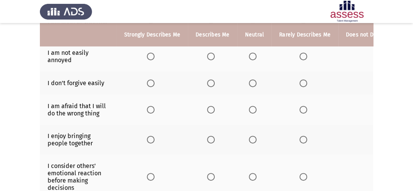
click at [152, 56] on span "Select an option" at bounding box center [151, 56] width 8 height 8
click at [152, 56] on input "Select an option" at bounding box center [151, 56] width 8 height 8
click at [212, 84] on span "Select an option" at bounding box center [211, 83] width 8 height 8
click at [212, 84] on input "Select an option" at bounding box center [211, 83] width 8 height 8
click at [252, 84] on span "Select an option" at bounding box center [253, 83] width 8 height 8
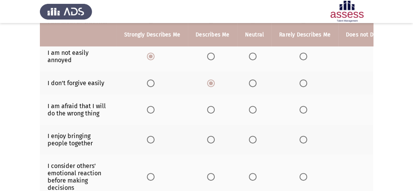
click at [252, 84] on input "Select an option" at bounding box center [253, 83] width 8 height 8
click at [252, 112] on span "Select an option" at bounding box center [253, 110] width 8 height 8
click at [252, 112] on input "Select an option" at bounding box center [253, 110] width 8 height 8
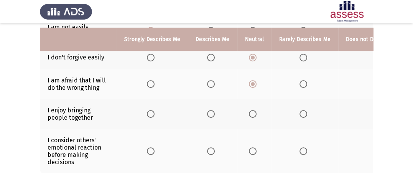
scroll to position [268, 0]
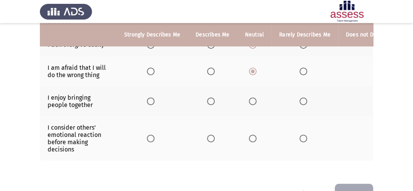
click at [209, 71] on span "Select an option" at bounding box center [211, 71] width 8 height 8
click at [209, 71] on input "Select an option" at bounding box center [211, 71] width 8 height 8
click at [149, 101] on span "Select an option" at bounding box center [151, 101] width 8 height 8
click at [149, 101] on input "Select an option" at bounding box center [151, 101] width 8 height 8
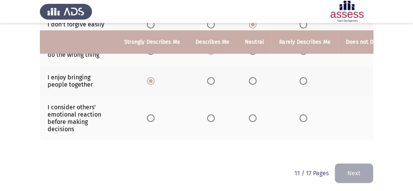
scroll to position [299, 0]
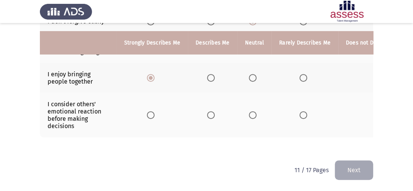
click at [249, 111] on span "Select an option" at bounding box center [253, 115] width 8 height 8
click at [249, 111] on input "Select an option" at bounding box center [253, 115] width 8 height 8
click at [348, 166] on button "Next" at bounding box center [354, 170] width 38 height 20
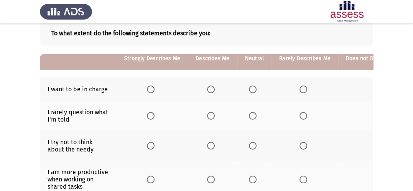
scroll to position [77, 0]
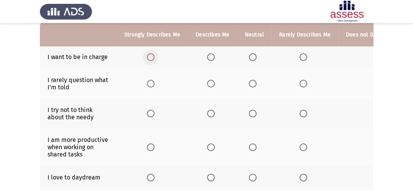
click at [151, 56] on span "Select an option" at bounding box center [151, 57] width 8 height 8
click at [151, 56] on input "Select an option" at bounding box center [151, 57] width 8 height 8
click at [251, 82] on span "Select an option" at bounding box center [253, 84] width 8 height 8
click at [251, 82] on input "Select an option" at bounding box center [253, 84] width 8 height 8
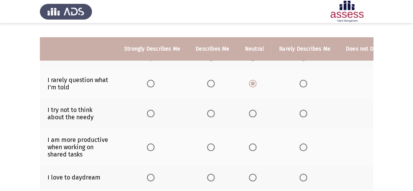
scroll to position [115, 0]
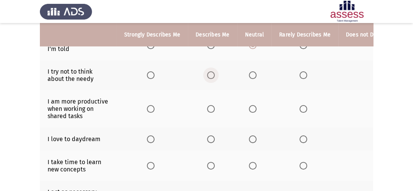
click at [209, 74] on span "Select an option" at bounding box center [211, 75] width 8 height 8
click at [209, 74] on input "Select an option" at bounding box center [211, 75] width 8 height 8
click at [299, 73] on span "Select an option" at bounding box center [303, 75] width 8 height 8
click at [299, 73] on input "Select an option" at bounding box center [303, 75] width 8 height 8
click at [149, 110] on span "Select an option" at bounding box center [151, 109] width 8 height 8
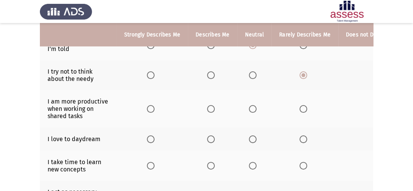
click at [149, 110] on input "Select an option" at bounding box center [151, 109] width 8 height 8
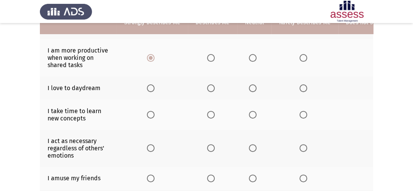
scroll to position [153, 0]
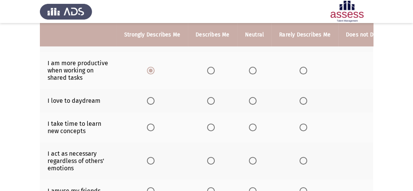
click at [212, 102] on span "Select an option" at bounding box center [211, 101] width 8 height 8
click at [212, 102] on input "Select an option" at bounding box center [211, 101] width 8 height 8
click at [253, 131] on span "Select an option" at bounding box center [253, 127] width 8 height 8
click at [253, 131] on input "Select an option" at bounding box center [253, 127] width 8 height 8
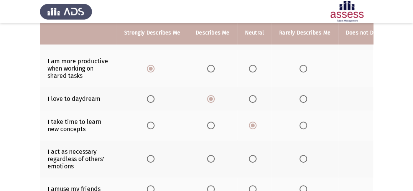
scroll to position [192, 0]
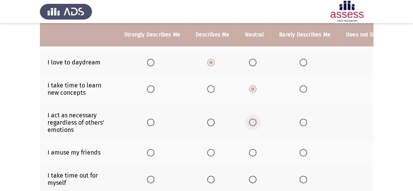
click at [251, 126] on span "Select an option" at bounding box center [253, 122] width 8 height 8
click at [251, 126] on input "Select an option" at bounding box center [253, 122] width 8 height 8
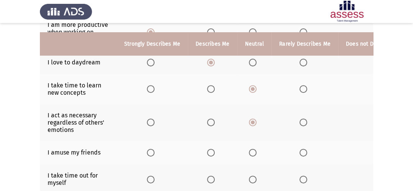
scroll to position [230, 0]
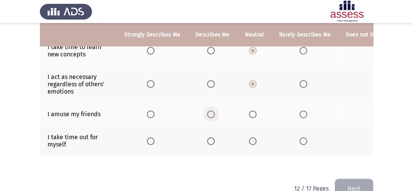
click at [209, 115] on span "Select an option" at bounding box center [211, 114] width 8 height 8
click at [209, 115] on input "Select an option" at bounding box center [211, 114] width 8 height 8
click at [151, 140] on span "Select an option" at bounding box center [151, 141] width 8 height 8
click at [151, 140] on input "Select an option" at bounding box center [151, 141] width 8 height 8
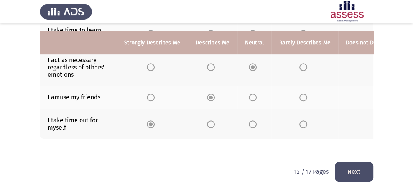
scroll to position [256, 0]
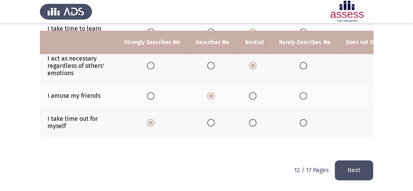
click at [341, 167] on button "Next" at bounding box center [354, 170] width 38 height 20
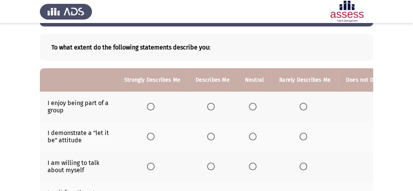
scroll to position [38, 0]
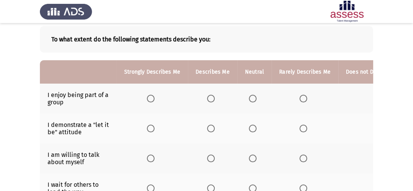
click at [151, 99] on span "Select an option" at bounding box center [151, 99] width 8 height 8
click at [151, 99] on input "Select an option" at bounding box center [151, 99] width 8 height 8
click at [212, 128] on span "Select an option" at bounding box center [211, 129] width 8 height 8
click at [212, 128] on input "Select an option" at bounding box center [211, 129] width 8 height 8
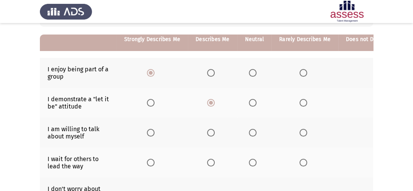
scroll to position [77, 0]
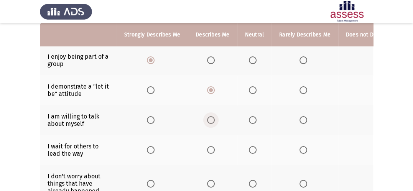
click at [212, 123] on span "Select an option" at bounding box center [211, 120] width 8 height 8
click at [212, 123] on input "Select an option" at bounding box center [211, 120] width 8 height 8
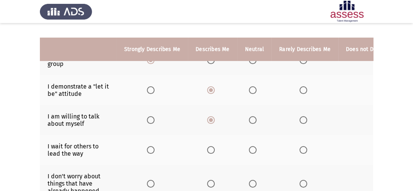
scroll to position [115, 0]
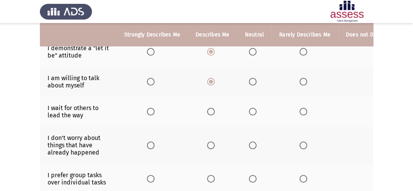
click at [208, 111] on span "Select an option" at bounding box center [211, 112] width 8 height 8
click at [208, 111] on input "Select an option" at bounding box center [211, 112] width 8 height 8
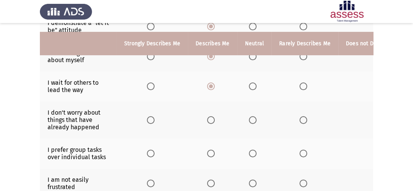
scroll to position [153, 0]
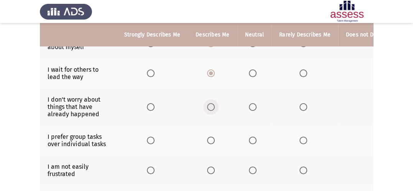
click at [207, 107] on span "Select an option" at bounding box center [211, 107] width 8 height 8
click at [207, 107] on input "Select an option" at bounding box center [211, 107] width 8 height 8
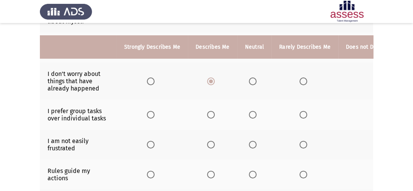
scroll to position [192, 0]
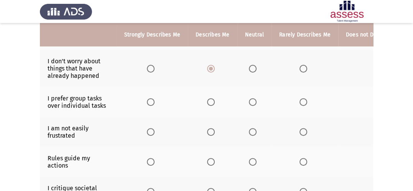
click at [149, 106] on span "Select an option" at bounding box center [151, 102] width 8 height 8
click at [149, 106] on input "Select an option" at bounding box center [151, 102] width 8 height 8
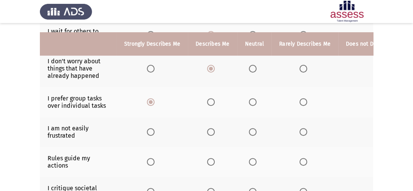
scroll to position [230, 0]
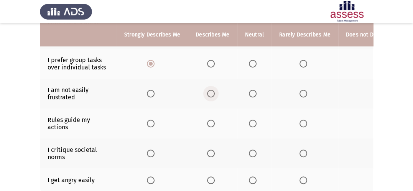
click at [208, 95] on span "Select an option" at bounding box center [211, 94] width 8 height 8
click at [208, 95] on input "Select an option" at bounding box center [211, 94] width 8 height 8
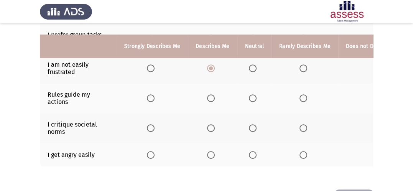
scroll to position [268, 0]
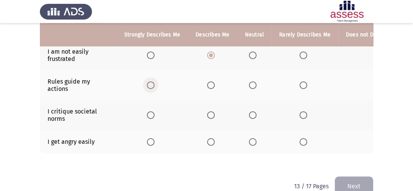
click at [152, 87] on span "Select an option" at bounding box center [151, 85] width 8 height 8
click at [152, 87] on input "Select an option" at bounding box center [151, 85] width 8 height 8
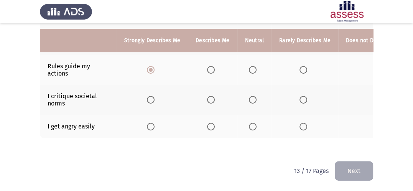
scroll to position [292, 0]
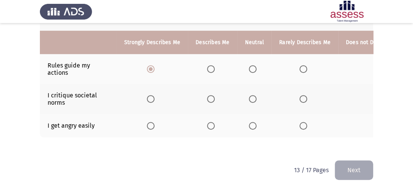
click at [212, 95] on span "Select an option" at bounding box center [211, 99] width 8 height 8
click at [212, 95] on input "Select an option" at bounding box center [211, 99] width 8 height 8
click at [302, 122] on span "Select an option" at bounding box center [303, 126] width 8 height 8
click at [302, 122] on input "Select an option" at bounding box center [303, 126] width 8 height 8
click at [361, 167] on button "Next" at bounding box center [354, 170] width 38 height 20
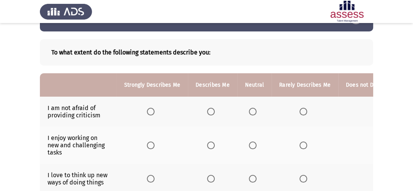
scroll to position [38, 0]
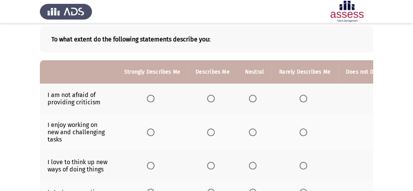
click at [208, 101] on span "Select an option" at bounding box center [211, 99] width 8 height 8
click at [208, 101] on input "Select an option" at bounding box center [211, 99] width 8 height 8
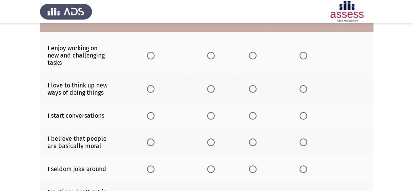
scroll to position [77, 0]
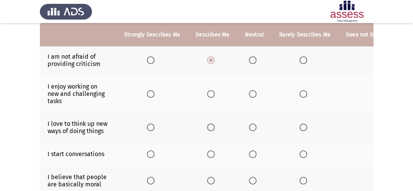
click at [153, 96] on span "Select an option" at bounding box center [151, 94] width 8 height 8
click at [153, 96] on input "Select an option" at bounding box center [151, 94] width 8 height 8
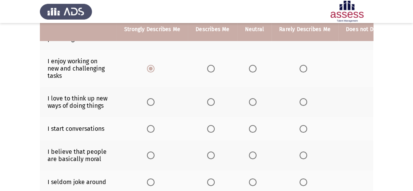
scroll to position [115, 0]
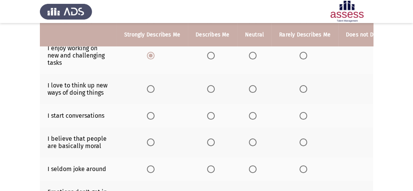
click at [209, 89] on span "Select an option" at bounding box center [211, 89] width 8 height 8
click at [209, 89] on input "Select an option" at bounding box center [211, 89] width 8 height 8
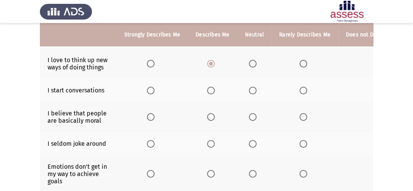
scroll to position [153, 0]
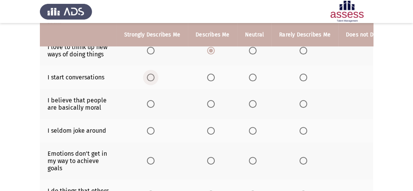
click at [150, 81] on span "Select an option" at bounding box center [151, 78] width 8 height 8
click at [150, 81] on input "Select an option" at bounding box center [151, 78] width 8 height 8
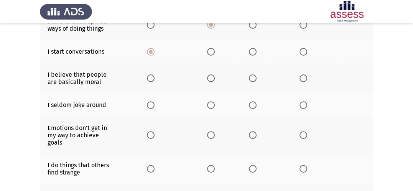
scroll to position [192, 0]
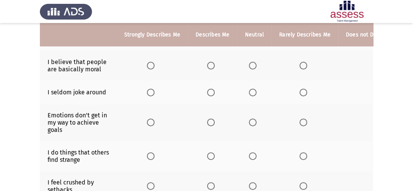
click at [249, 66] on span "Select an option" at bounding box center [253, 66] width 8 height 8
click at [249, 66] on input "Select an option" at bounding box center [253, 66] width 8 height 8
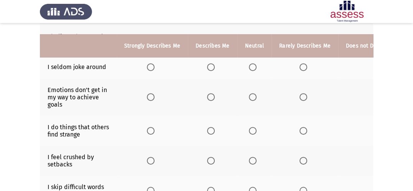
scroll to position [230, 0]
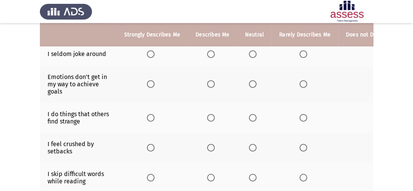
click at [249, 58] on span "Select an option" at bounding box center [253, 54] width 8 height 8
click at [249, 58] on input "Select an option" at bounding box center [253, 54] width 8 height 8
click at [208, 86] on span "Select an option" at bounding box center [211, 84] width 8 height 8
click at [208, 86] on input "Select an option" at bounding box center [211, 84] width 8 height 8
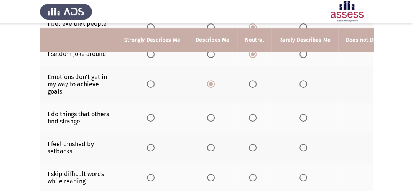
scroll to position [268, 0]
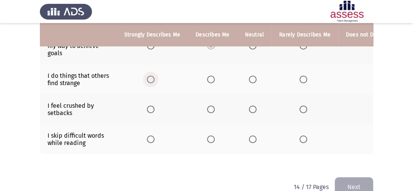
click at [149, 81] on span "Select an option" at bounding box center [151, 79] width 8 height 8
click at [149, 81] on input "Select an option" at bounding box center [151, 79] width 8 height 8
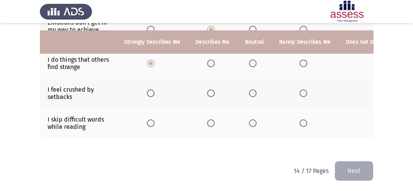
scroll to position [293, 0]
click at [152, 89] on span "Select an option" at bounding box center [151, 93] width 8 height 8
click at [152, 89] on input "Select an option" at bounding box center [151, 93] width 8 height 8
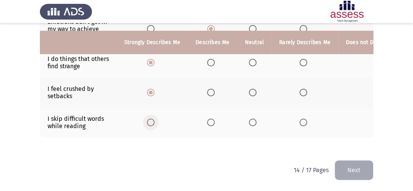
click at [149, 118] on span "Select an option" at bounding box center [151, 122] width 8 height 8
click at [149, 118] on input "Select an option" at bounding box center [151, 122] width 8 height 8
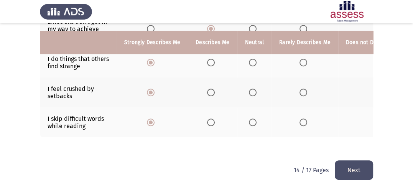
click at [351, 164] on button "Next" at bounding box center [354, 170] width 38 height 20
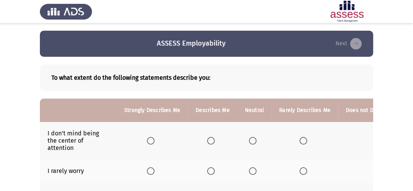
scroll to position [38, 0]
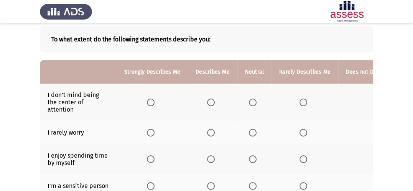
click at [152, 102] on span "Select an option" at bounding box center [151, 102] width 8 height 8
click at [152, 102] on input "Select an option" at bounding box center [151, 102] width 8 height 8
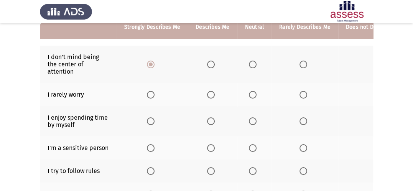
scroll to position [77, 0]
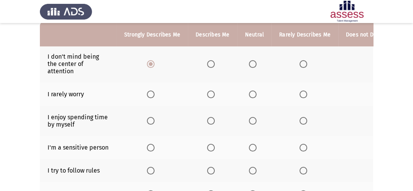
click at [299, 95] on span "Select an option" at bounding box center [303, 94] width 8 height 8
click at [299, 95] on input "Select an option" at bounding box center [303, 94] width 8 height 8
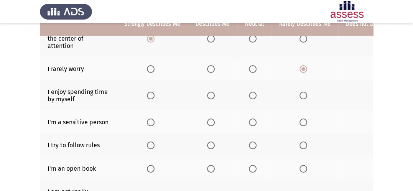
scroll to position [115, 0]
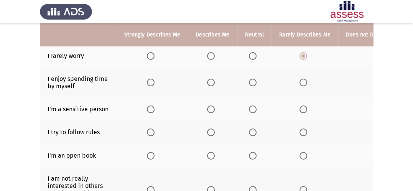
click at [148, 84] on span "Select an option" at bounding box center [151, 83] width 8 height 8
click at [148, 84] on input "Select an option" at bounding box center [151, 83] width 8 height 8
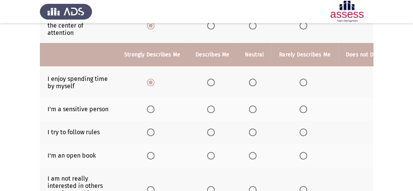
scroll to position [153, 0]
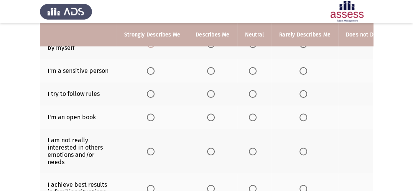
click at [249, 75] on span "Select an option" at bounding box center [253, 71] width 8 height 8
click at [249, 75] on input "Select an option" at bounding box center [253, 71] width 8 height 8
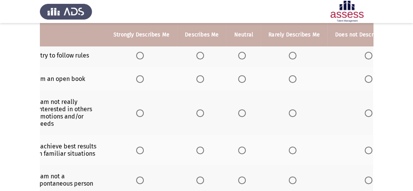
scroll to position [0, 0]
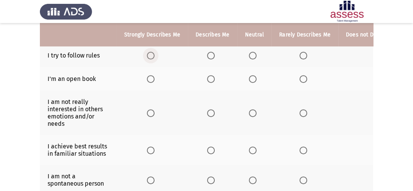
click at [152, 59] on span "Select an option" at bounding box center [151, 56] width 8 height 8
click at [152, 59] on input "Select an option" at bounding box center [151, 56] width 8 height 8
click at [300, 79] on span "Select an option" at bounding box center [303, 79] width 8 height 8
click at [300, 79] on input "Select an option" at bounding box center [303, 79] width 8 height 8
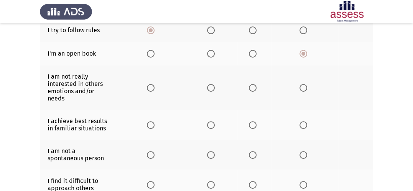
scroll to position [230, 0]
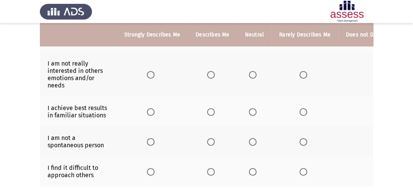
click at [251, 75] on span "Select an option" at bounding box center [253, 75] width 8 height 8
click at [251, 75] on input "Select an option" at bounding box center [253, 75] width 8 height 8
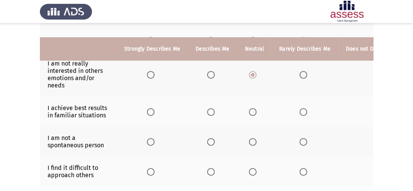
scroll to position [268, 0]
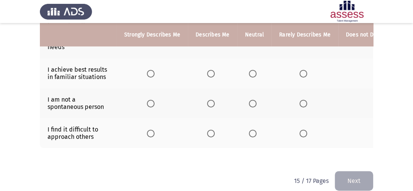
click at [149, 75] on span "Select an option" at bounding box center [151, 74] width 8 height 8
click at [149, 75] on input "Select an option" at bounding box center [151, 74] width 8 height 8
click at [253, 107] on span "Select an option" at bounding box center [253, 104] width 8 height 8
click at [253, 107] on input "Select an option" at bounding box center [253, 104] width 8 height 8
click at [211, 136] on span "Select an option" at bounding box center [211, 134] width 8 height 8
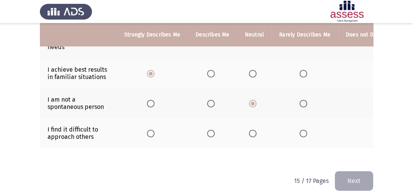
click at [211, 136] on input "Select an option" at bounding box center [211, 134] width 8 height 8
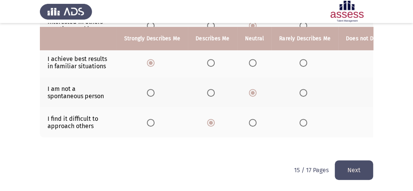
scroll to position [287, 0]
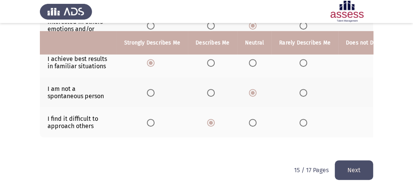
click at [363, 166] on button "Next" at bounding box center [354, 170] width 38 height 20
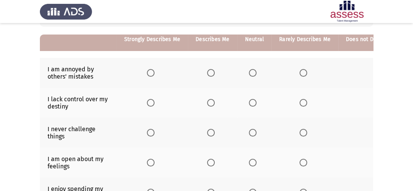
scroll to position [77, 0]
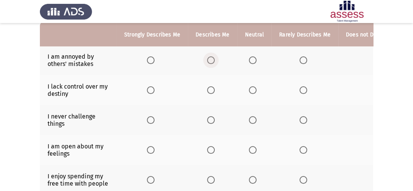
click at [211, 63] on span "Select an option" at bounding box center [211, 60] width 8 height 8
click at [211, 63] on input "Select an option" at bounding box center [211, 60] width 8 height 8
click at [251, 93] on span "Select an option" at bounding box center [253, 90] width 8 height 8
click at [251, 93] on input "Select an option" at bounding box center [253, 90] width 8 height 8
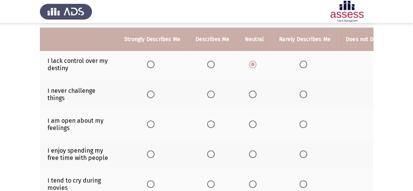
scroll to position [115, 0]
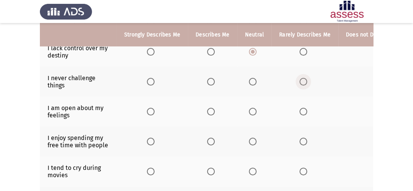
click at [299, 84] on span "Select an option" at bounding box center [303, 82] width 8 height 8
click at [299, 84] on input "Select an option" at bounding box center [303, 82] width 8 height 8
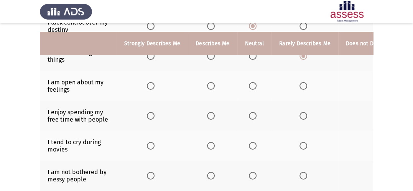
scroll to position [153, 0]
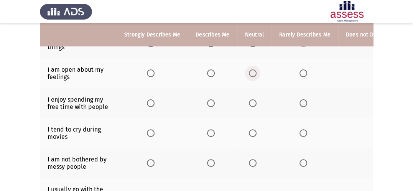
click at [253, 74] on span "Select an option" at bounding box center [253, 73] width 8 height 8
click at [253, 74] on input "Select an option" at bounding box center [253, 73] width 8 height 8
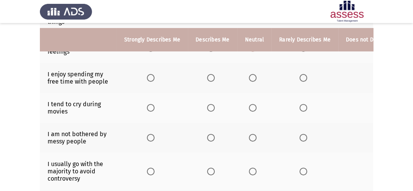
scroll to position [192, 0]
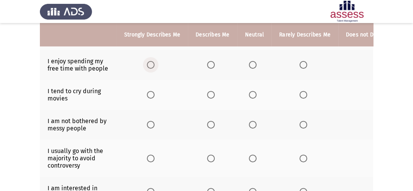
click at [149, 66] on span "Select an option" at bounding box center [151, 65] width 8 height 8
click at [149, 66] on input "Select an option" at bounding box center [151, 65] width 8 height 8
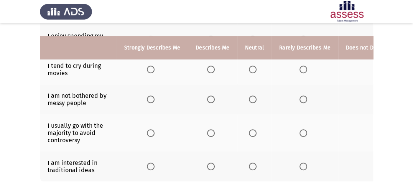
scroll to position [230, 0]
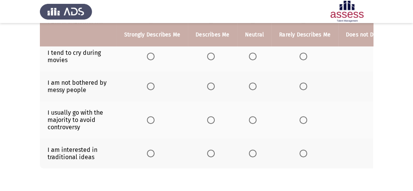
click at [299, 56] on span "Select an option" at bounding box center [303, 56] width 8 height 8
click at [299, 56] on input "Select an option" at bounding box center [303, 56] width 8 height 8
click at [251, 87] on span "Select an option" at bounding box center [253, 86] width 8 height 8
click at [251, 87] on input "Select an option" at bounding box center [253, 86] width 8 height 8
click at [301, 121] on span "Select an option" at bounding box center [303, 120] width 8 height 8
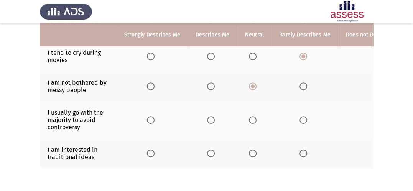
click at [301, 121] on input "Select an option" at bounding box center [303, 120] width 8 height 8
click at [301, 156] on span "Select an option" at bounding box center [303, 153] width 8 height 8
click at [301, 156] on input "Select an option" at bounding box center [303, 153] width 8 height 8
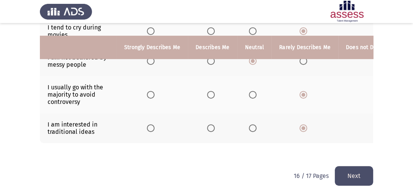
scroll to position [268, 0]
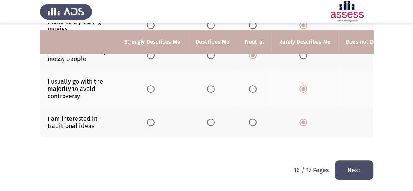
click at [360, 167] on button "Next" at bounding box center [354, 170] width 38 height 20
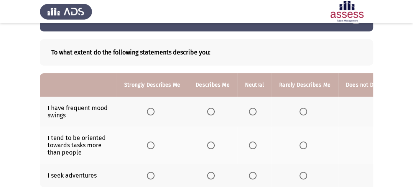
scroll to position [38, 0]
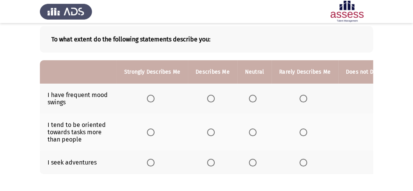
click at [249, 95] on mat-radio-button "Select an option" at bounding box center [254, 99] width 11 height 8
click at [253, 101] on span "Select an option" at bounding box center [253, 99] width 8 height 8
click at [253, 101] on input "Select an option" at bounding box center [253, 99] width 8 height 8
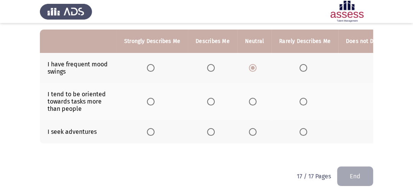
scroll to position [77, 0]
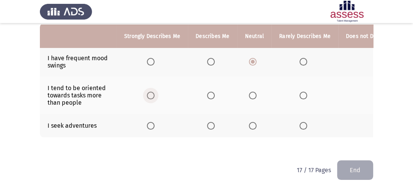
click at [153, 93] on span "Select an option" at bounding box center [151, 96] width 8 height 8
click at [153, 93] on input "Select an option" at bounding box center [151, 96] width 8 height 8
click at [212, 125] on span "Select an option" at bounding box center [211, 126] width 8 height 8
click at [212, 125] on input "Select an option" at bounding box center [211, 126] width 8 height 8
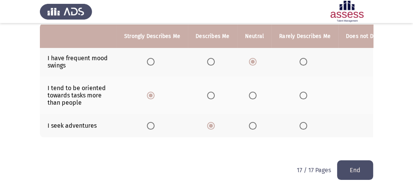
click at [362, 178] on button "End" at bounding box center [355, 170] width 36 height 20
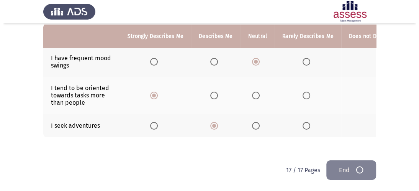
scroll to position [0, 0]
